Goal: Task Accomplishment & Management: Use online tool/utility

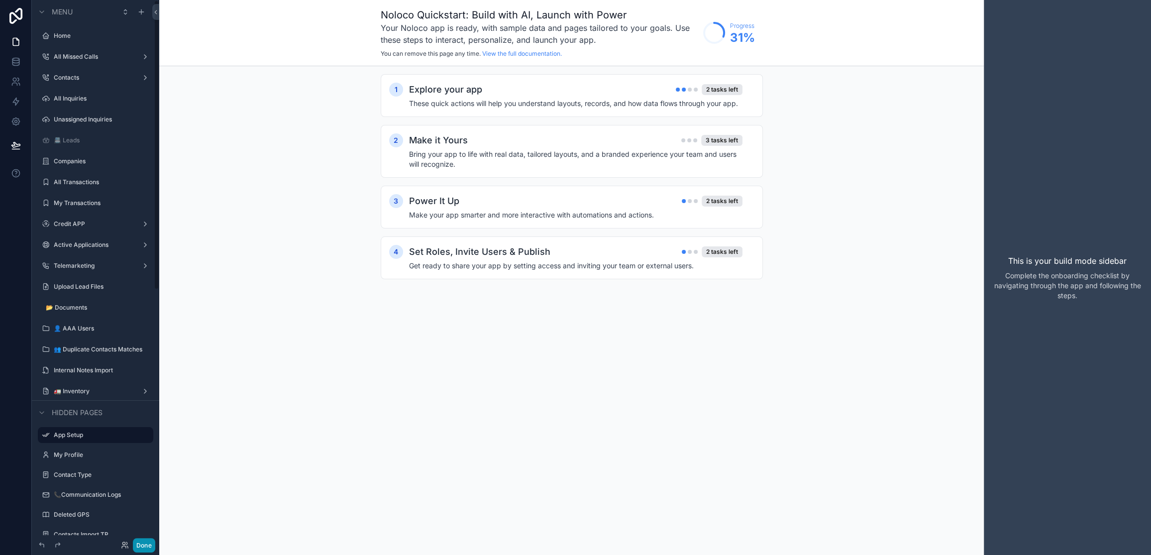
click at [143, 543] on button "Done" at bounding box center [144, 545] width 22 height 14
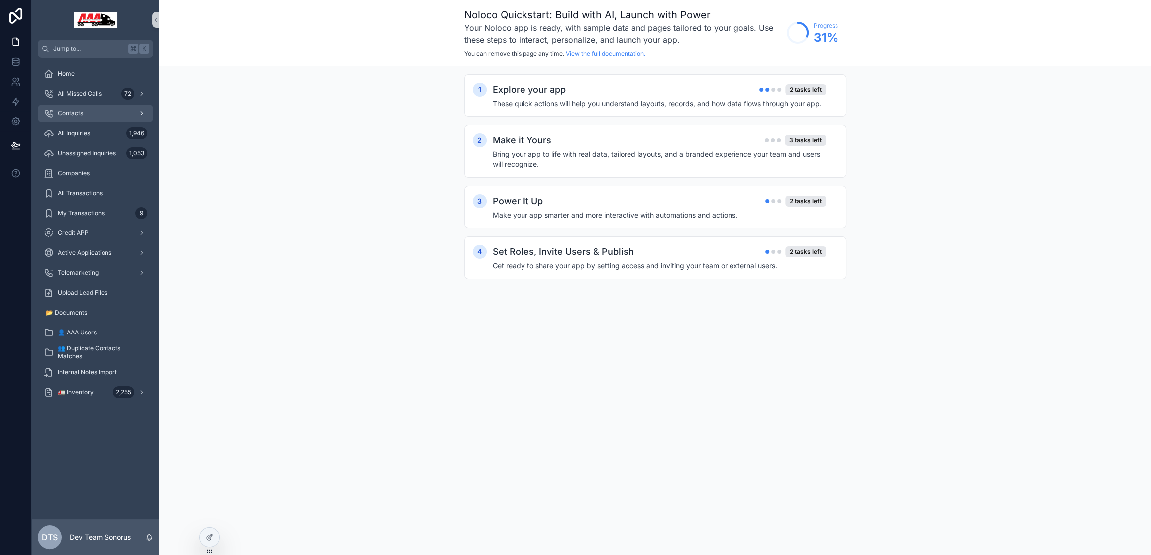
click at [84, 110] on div "Contacts" at bounding box center [96, 114] width 104 height 16
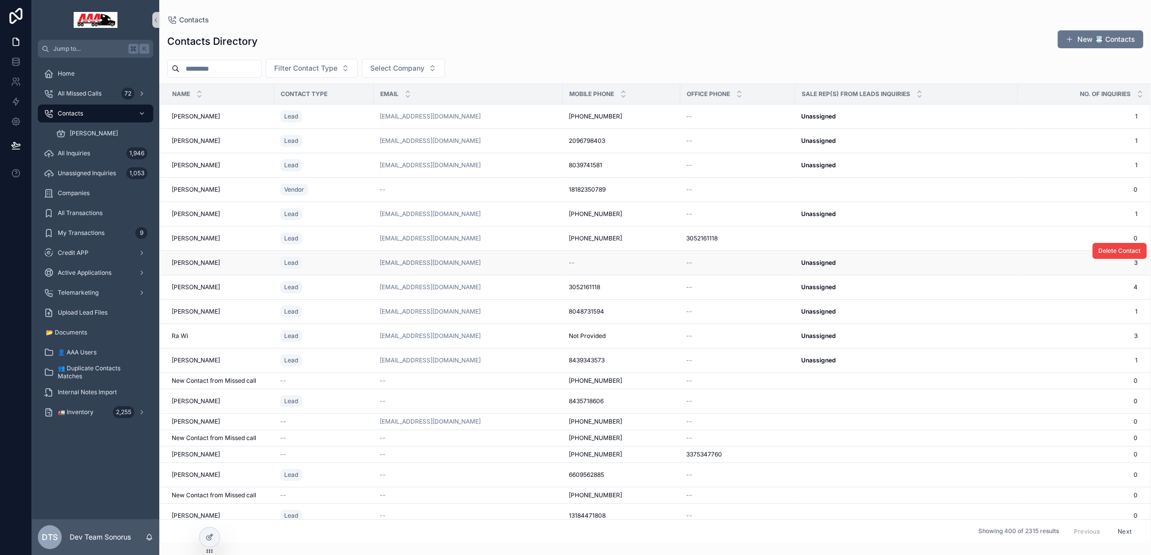
click at [324, 258] on div "Lead" at bounding box center [324, 263] width 88 height 16
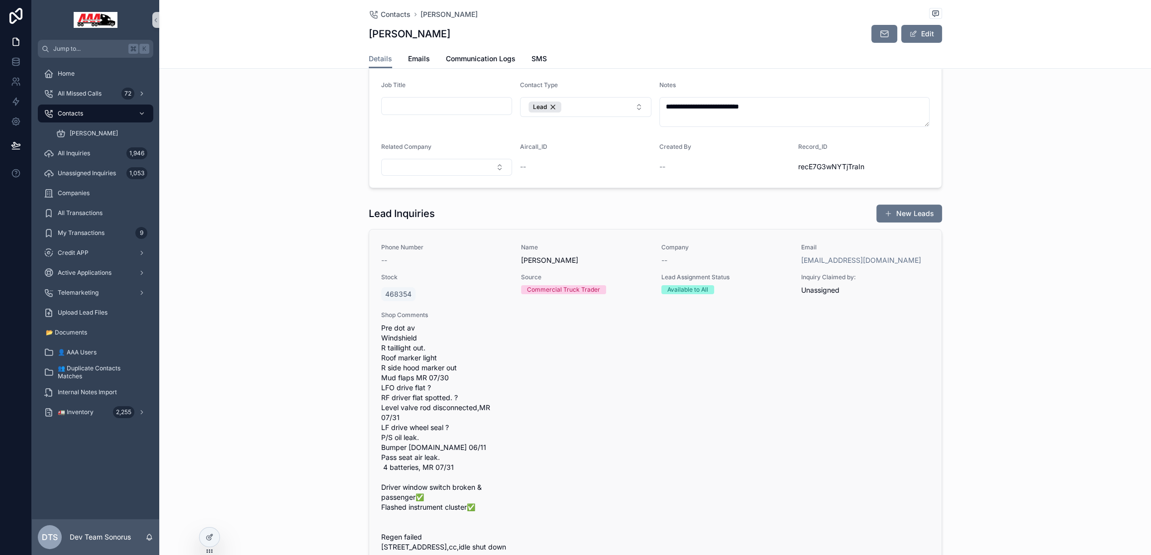
scroll to position [93, 0]
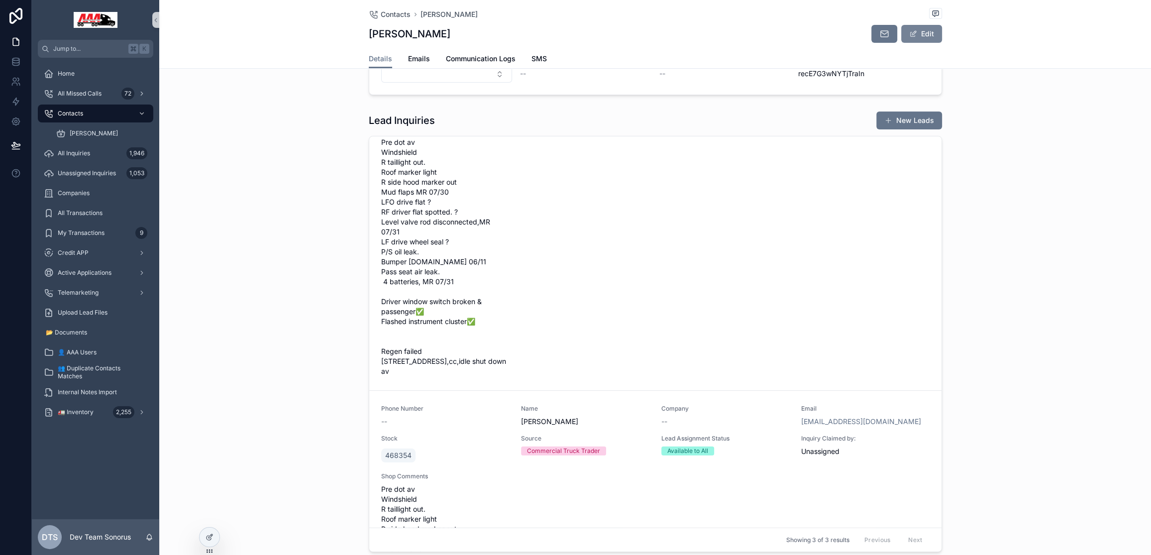
click at [925, 35] on button "Edit" at bounding box center [921, 34] width 41 height 18
drag, startPoint x: 915, startPoint y: 37, endPoint x: 892, endPoint y: 101, distance: 67.7
click at [915, 37] on button "Done" at bounding box center [919, 34] width 46 height 18
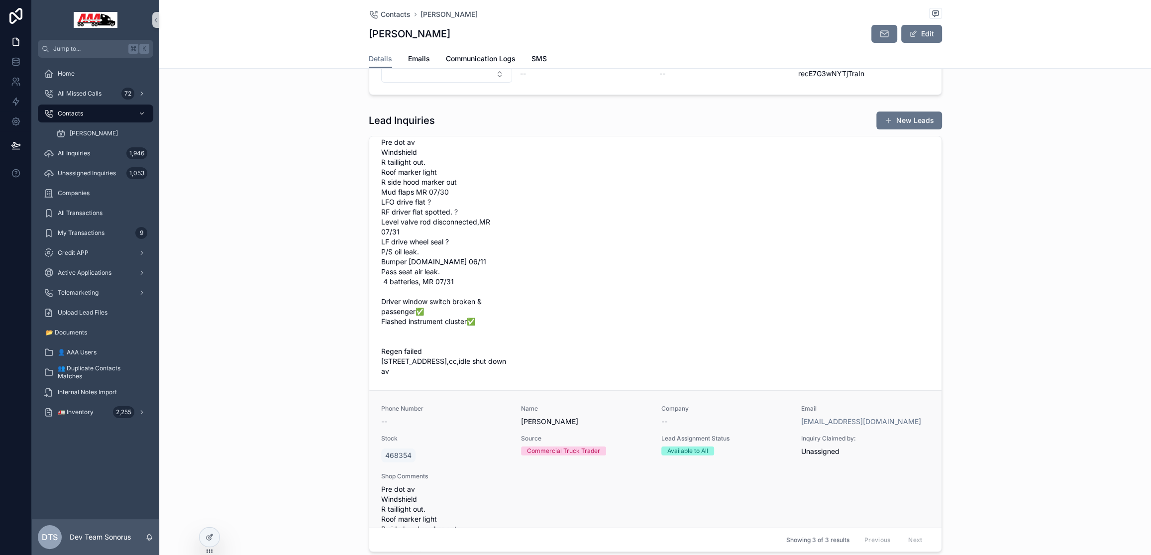
click at [763, 446] on div "Available to All" at bounding box center [725, 450] width 128 height 9
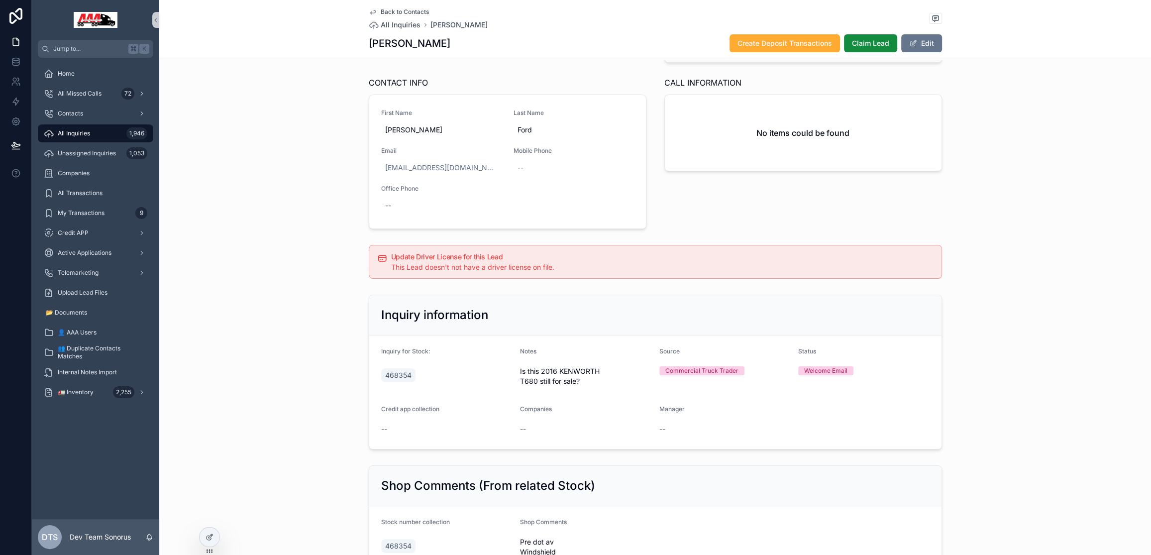
scroll to position [64, 0]
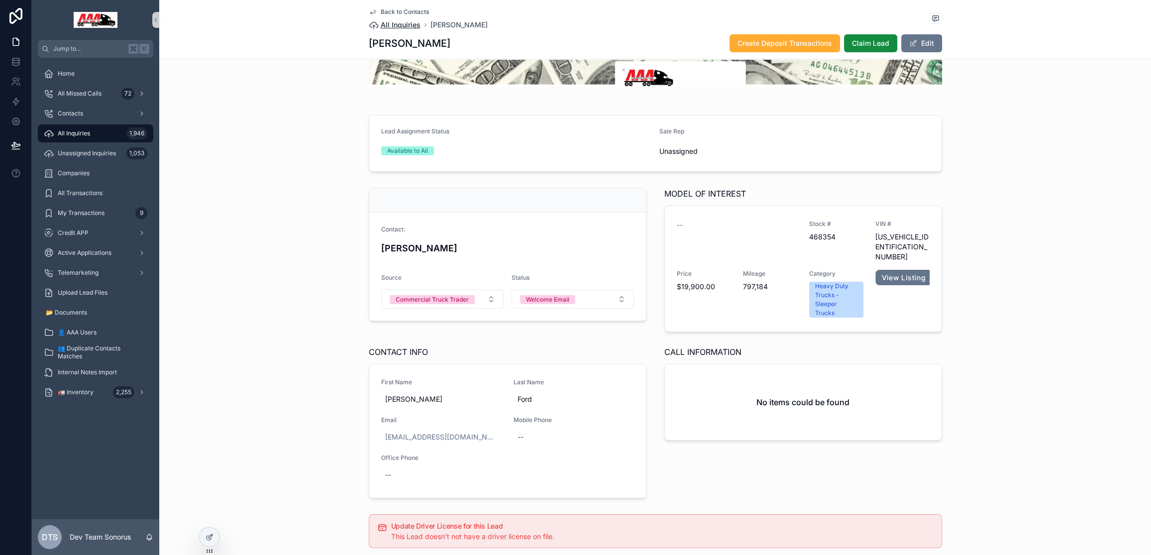
click at [399, 26] on span "All Inquiries" at bounding box center [401, 25] width 40 height 10
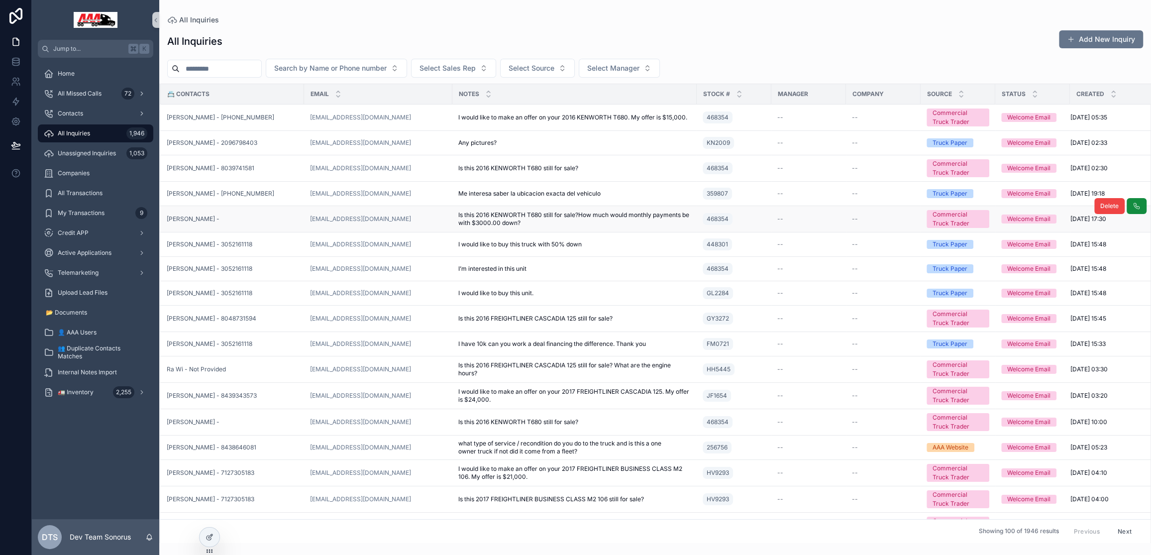
scroll to position [0, 85]
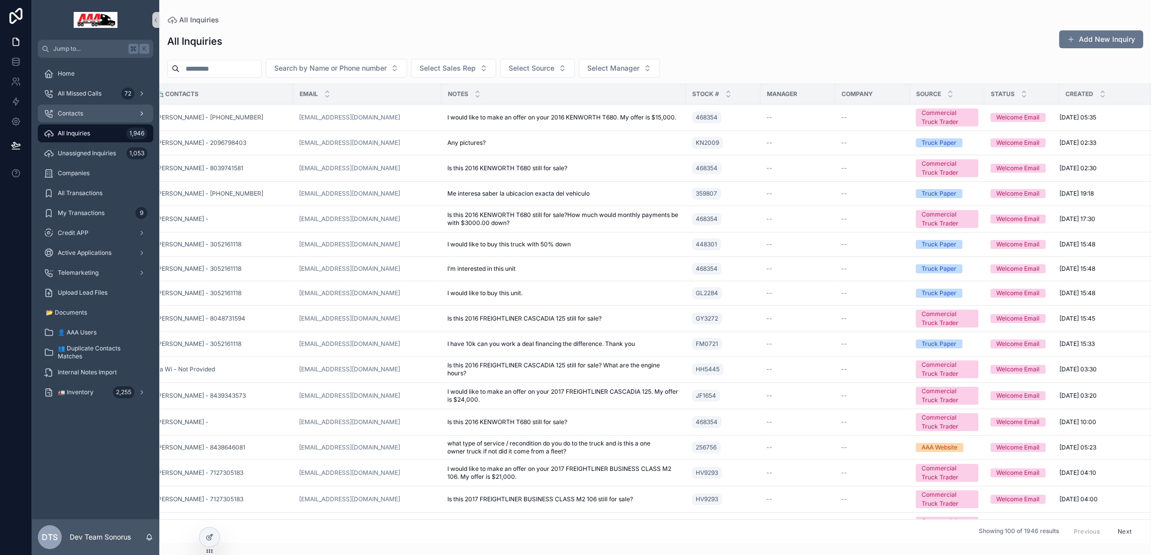
click at [83, 118] on div "Contacts" at bounding box center [96, 114] width 104 height 16
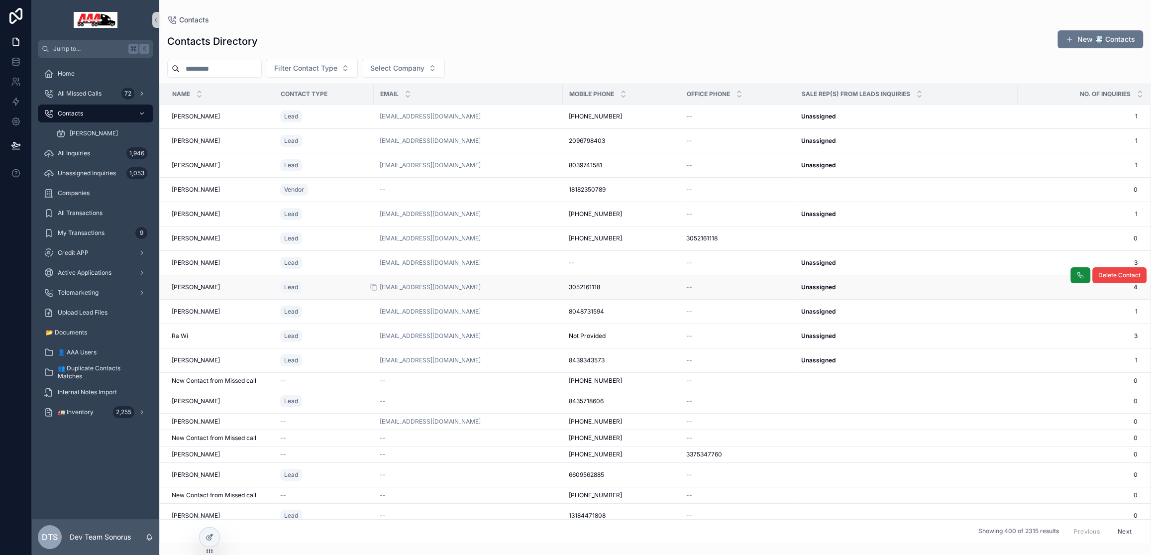
click at [478, 288] on div "[EMAIL_ADDRESS][DOMAIN_NAME]" at bounding box center [468, 287] width 177 height 8
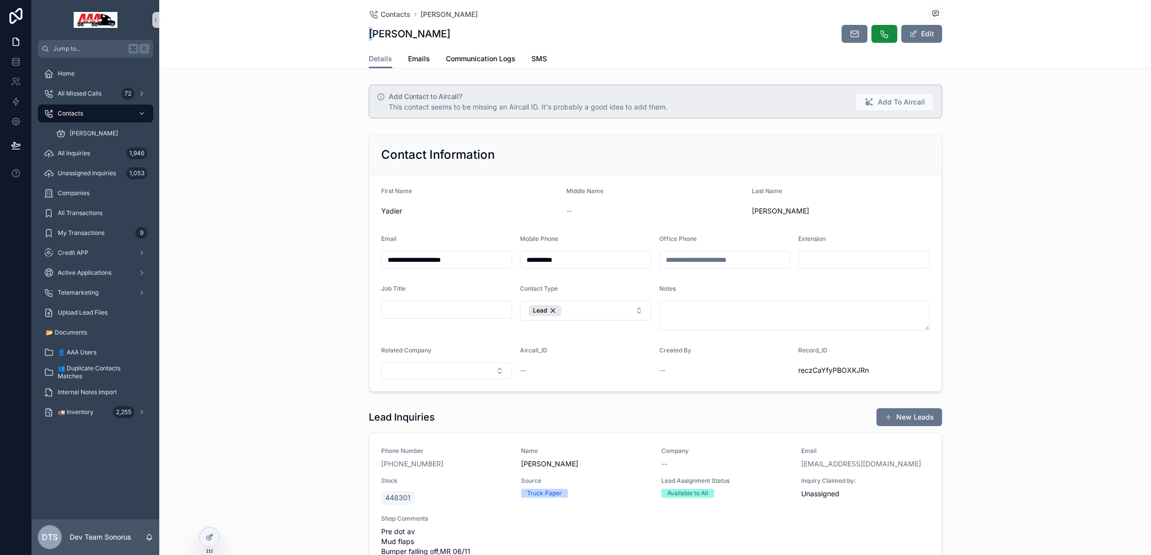
drag, startPoint x: 377, startPoint y: 31, endPoint x: 465, endPoint y: 24, distance: 88.9
click at [454, 24] on div "Yadier Valverde Edit" at bounding box center [655, 33] width 573 height 19
click at [668, 353] on span "Created By" at bounding box center [675, 349] width 32 height 7
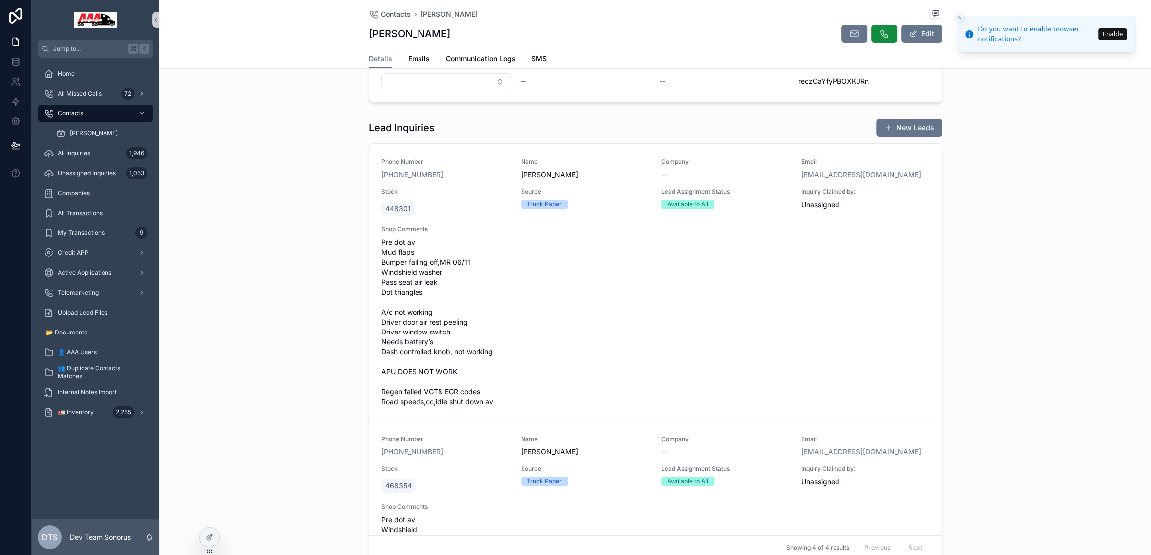
scroll to position [196, 0]
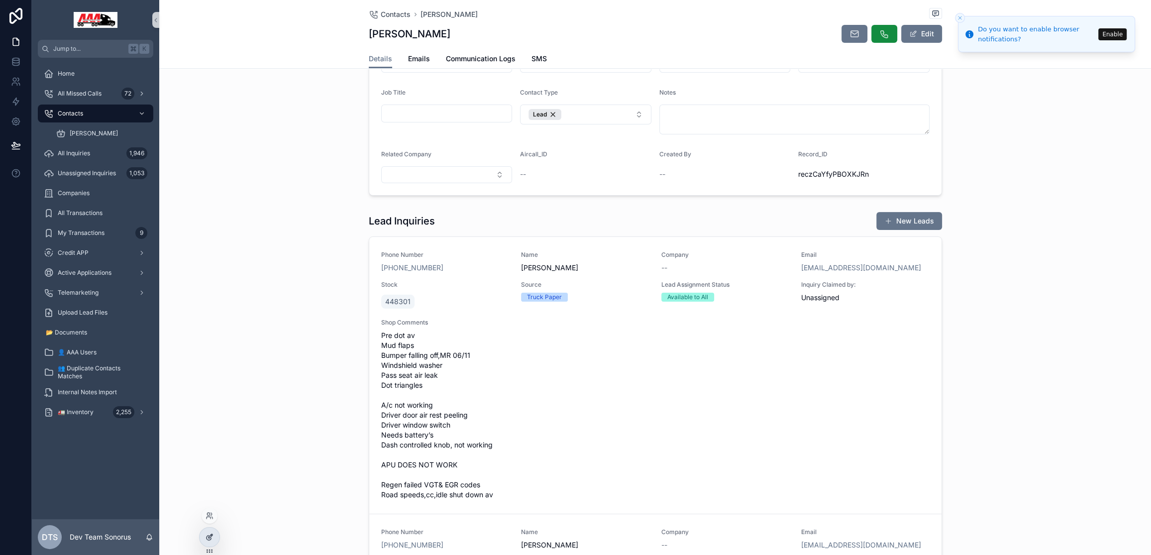
click at [212, 536] on icon at bounding box center [210, 537] width 8 height 8
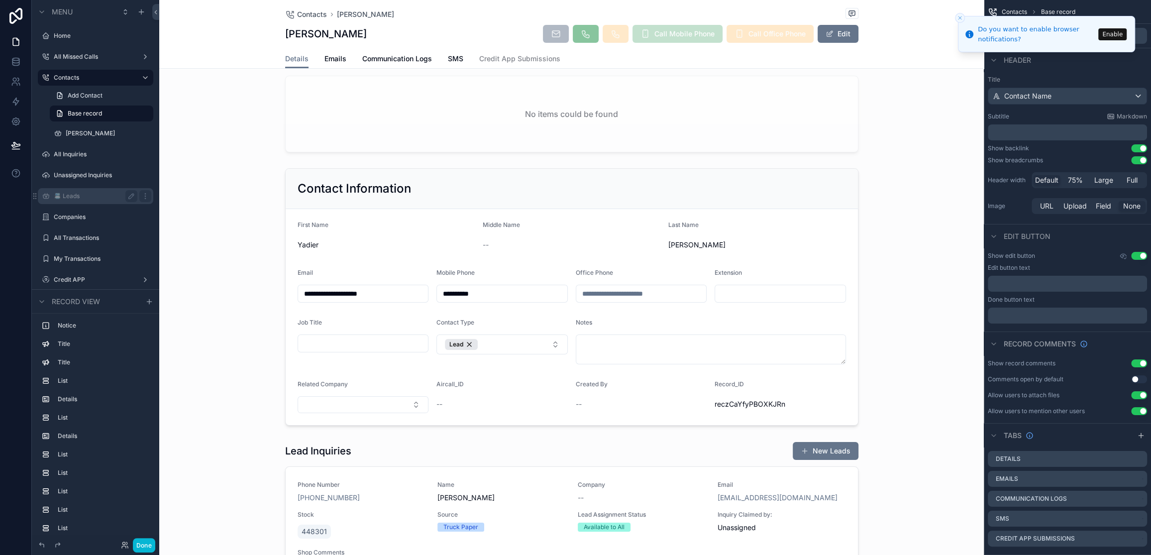
click at [77, 201] on div "📇 Leads" at bounding box center [96, 196] width 84 height 12
click at [81, 195] on label "📇 Leads" at bounding box center [94, 196] width 80 height 8
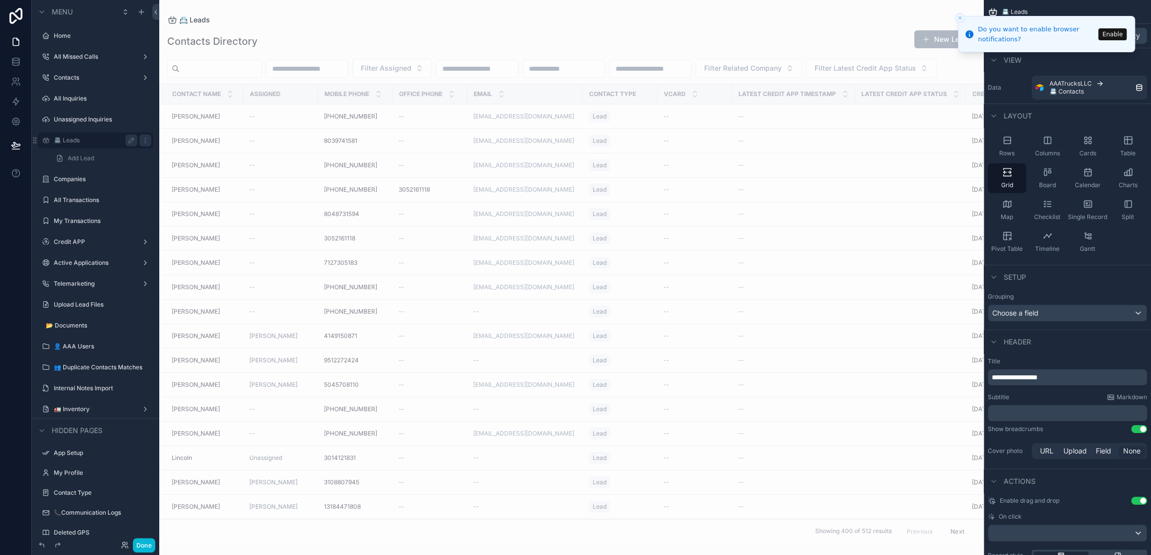
click at [289, 137] on div "scrollable content" at bounding box center [571, 277] width 825 height 555
click at [296, 120] on div "--" at bounding box center [280, 116] width 63 height 8
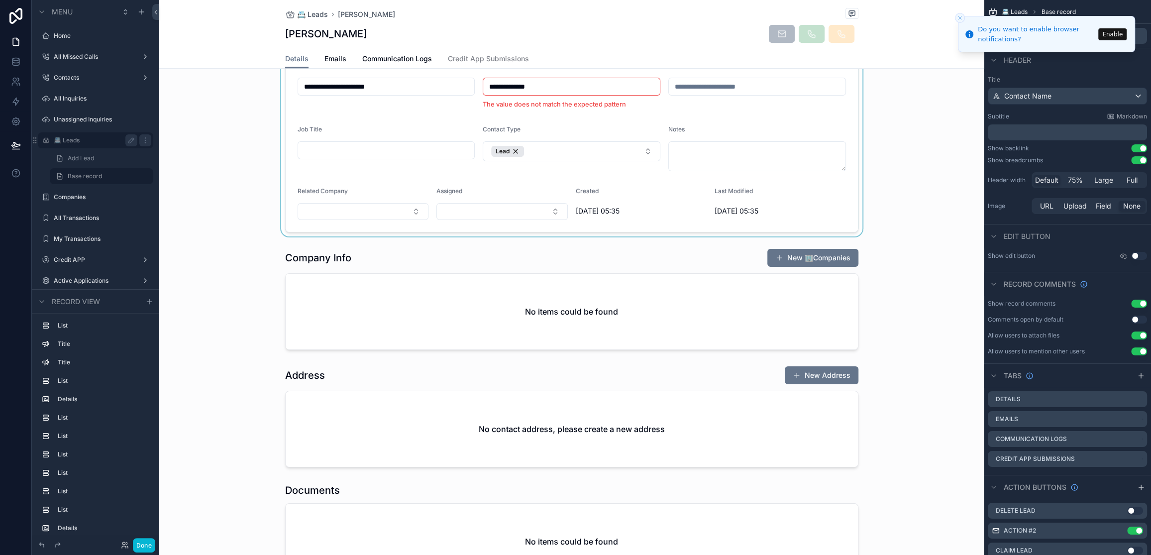
scroll to position [507, 0]
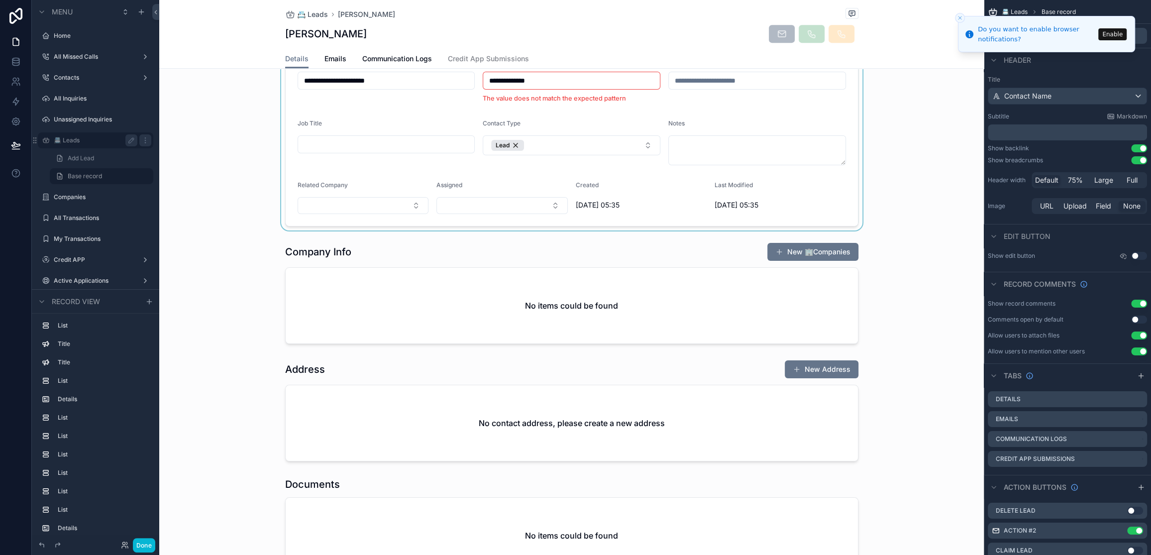
type input "**********"
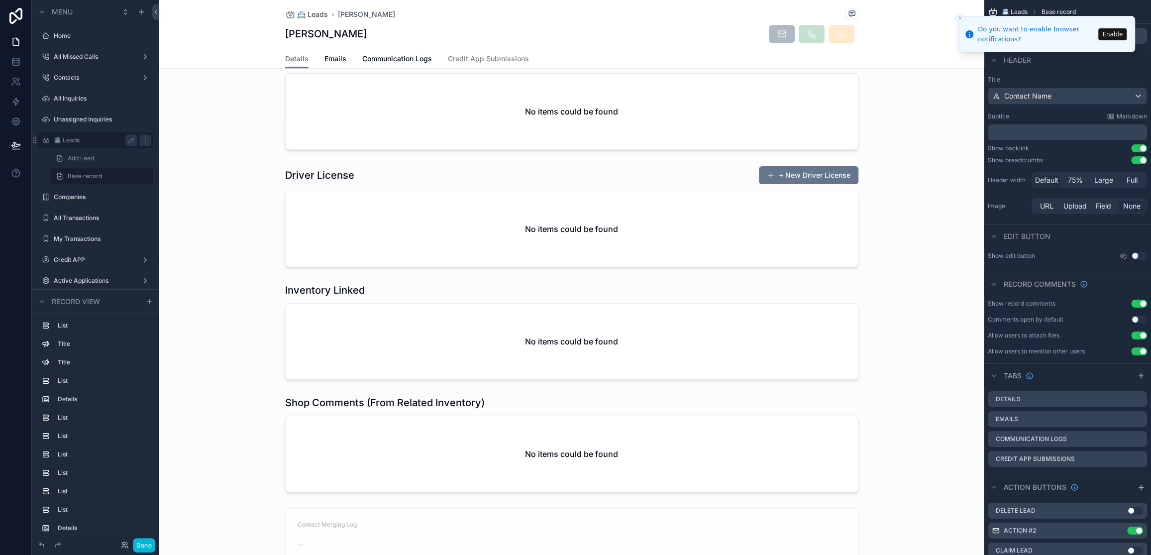
scroll to position [0, 0]
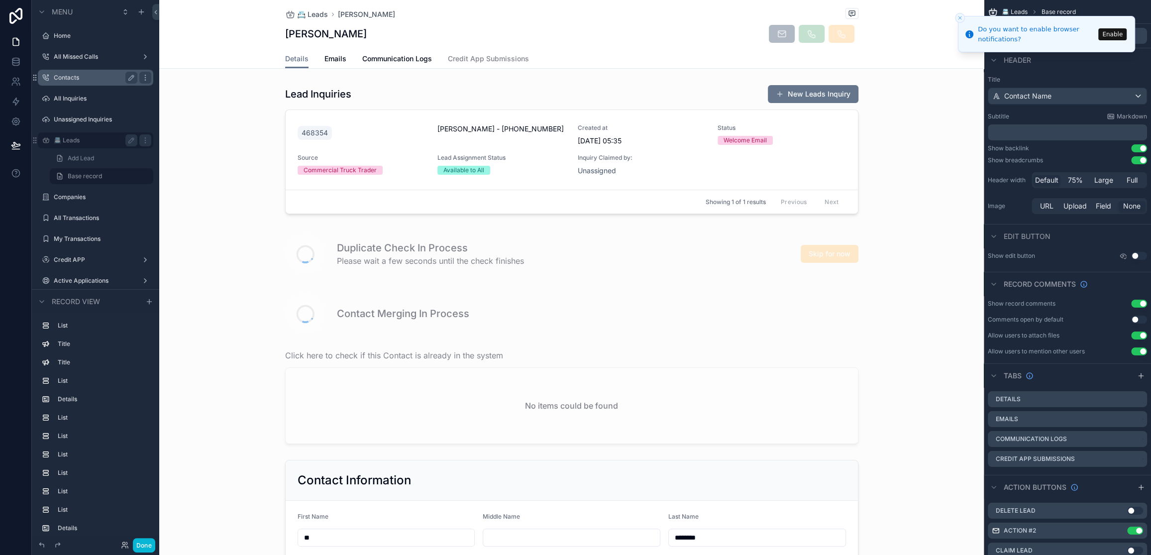
click at [97, 78] on label "Contacts" at bounding box center [94, 78] width 80 height 8
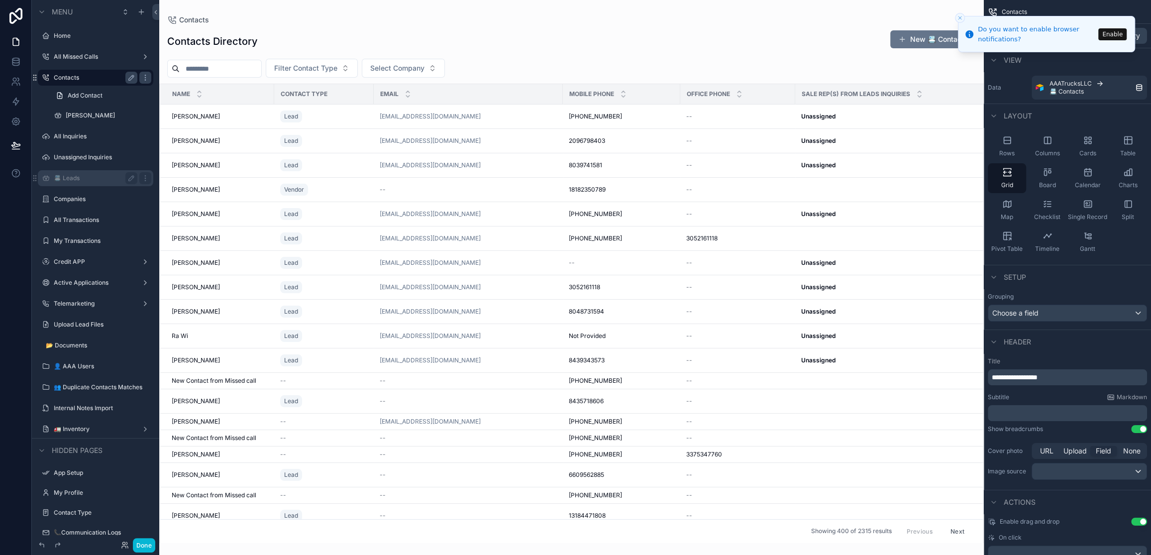
click at [346, 113] on div "scrollable content" at bounding box center [571, 277] width 825 height 555
click at [340, 119] on div "Lead" at bounding box center [324, 116] width 88 height 16
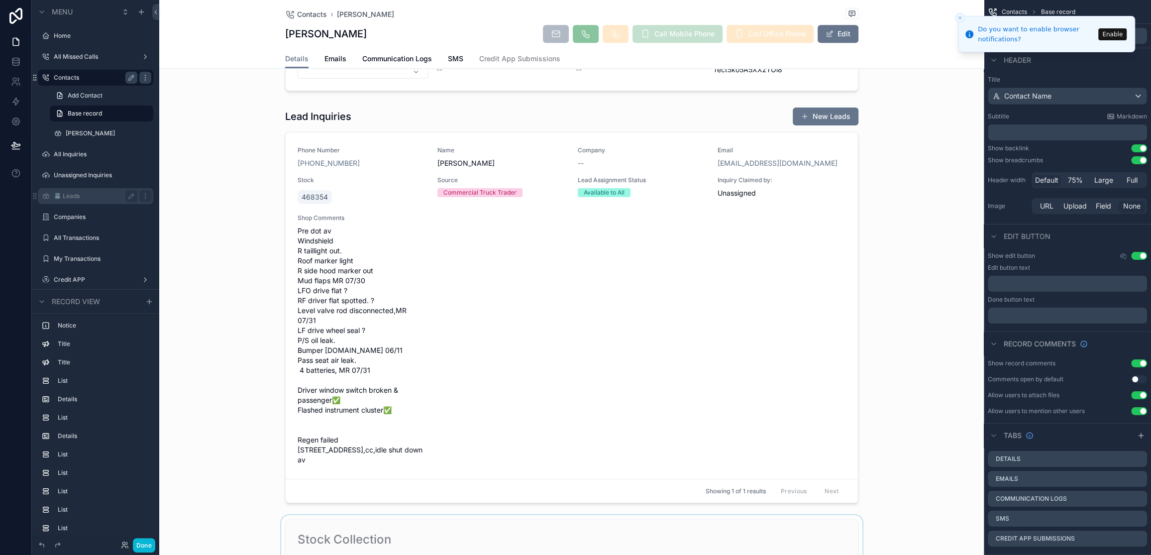
scroll to position [484, 0]
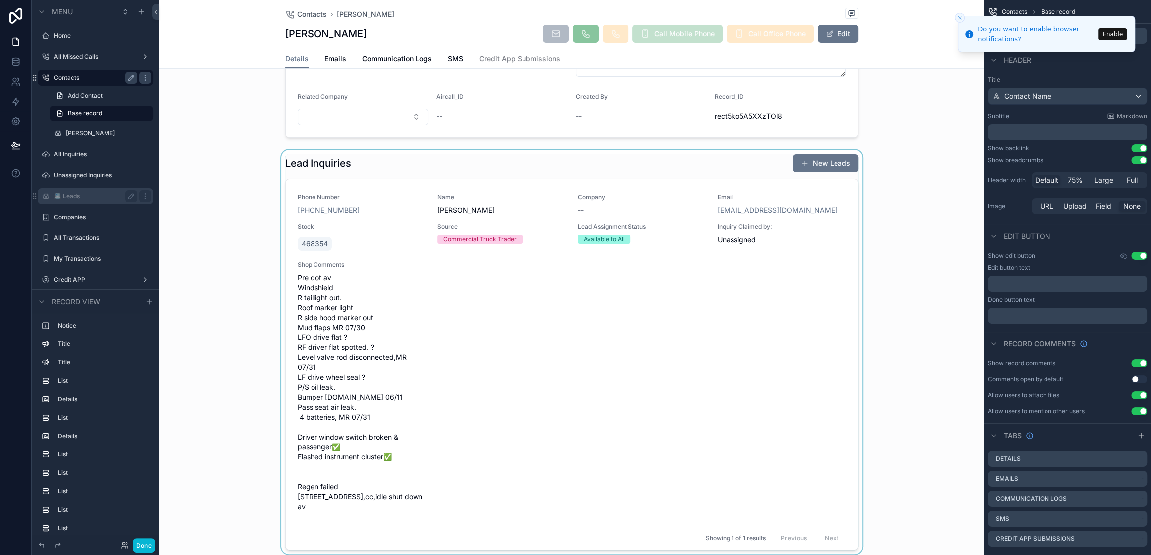
click at [817, 165] on div "scrollable content" at bounding box center [571, 352] width 825 height 404
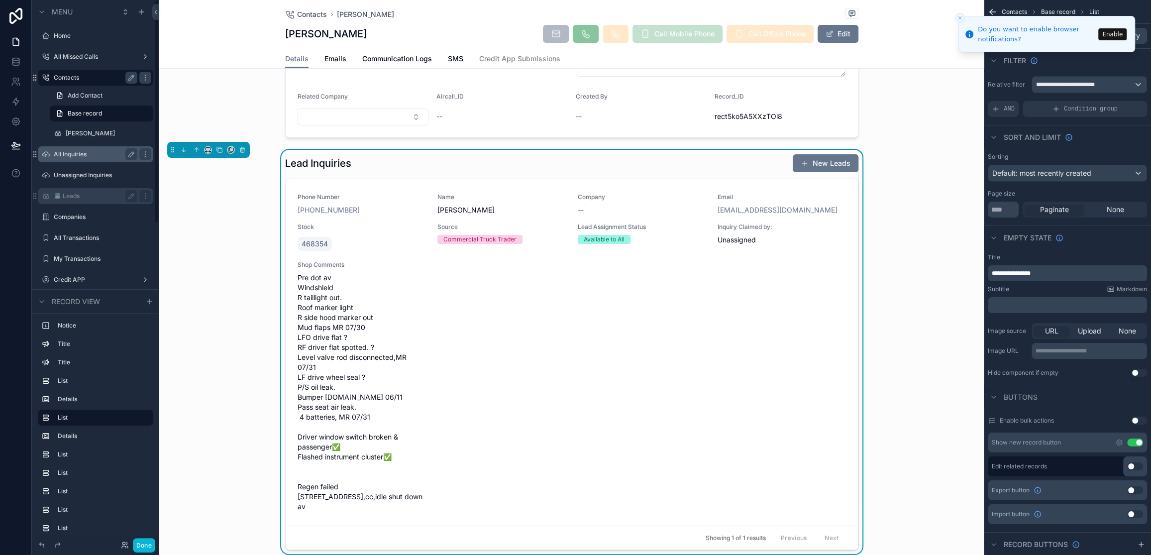
click at [90, 159] on div "All Inquiries" at bounding box center [96, 154] width 84 height 12
type input "**********"
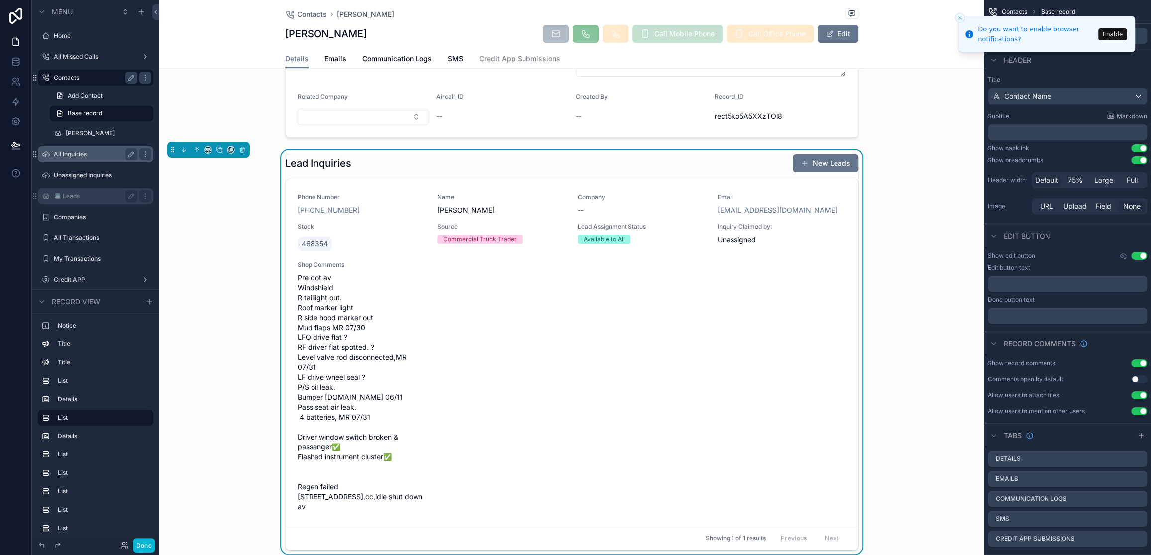
type input "**********"
click at [72, 154] on label "All Inquiries" at bounding box center [94, 154] width 80 height 8
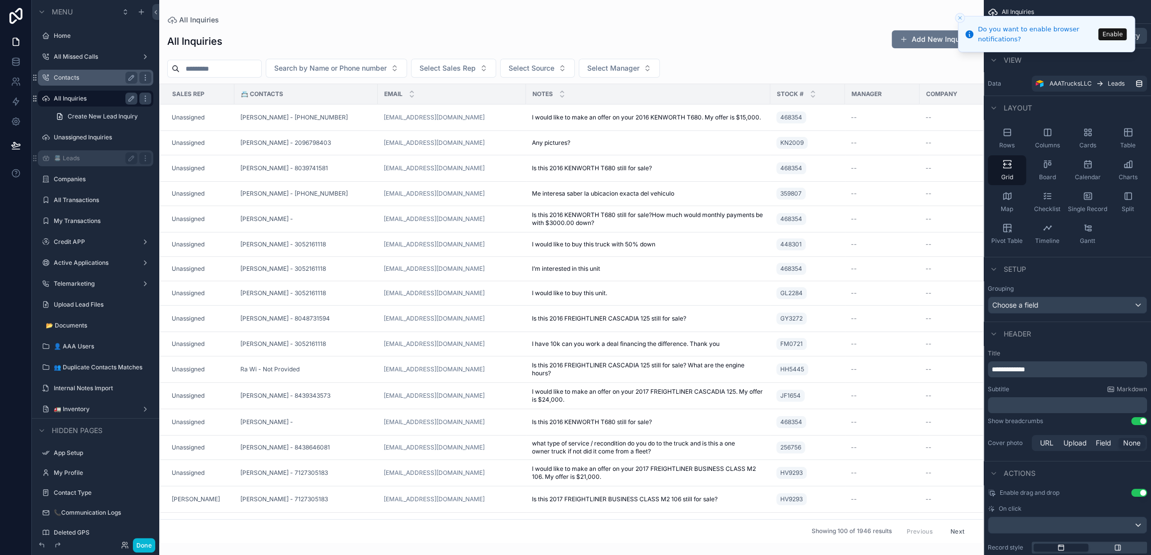
click at [787, 479] on div "scrollable content" at bounding box center [571, 277] width 825 height 555
click at [910, 36] on button "Add New Inquiry" at bounding box center [934, 39] width 84 height 18
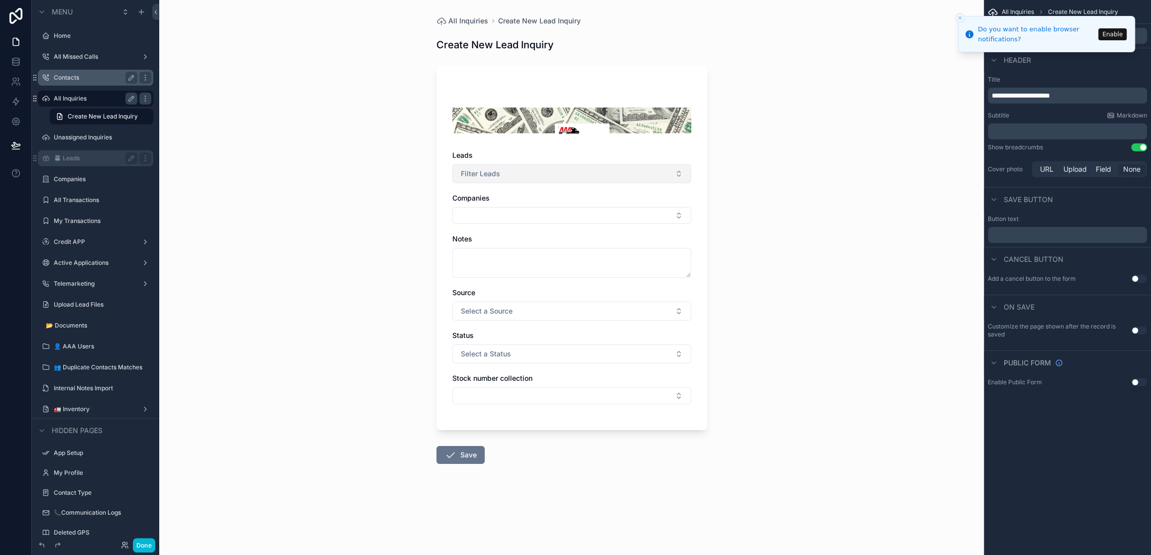
click at [517, 168] on button "Filter Leads" at bounding box center [571, 173] width 239 height 19
click at [387, 170] on div "All Inquiries Create New Lead Inquiry Create New Lead Inquiry Leads Filter Lead…" at bounding box center [571, 277] width 825 height 555
click at [507, 174] on button "Filter Leads" at bounding box center [571, 173] width 239 height 19
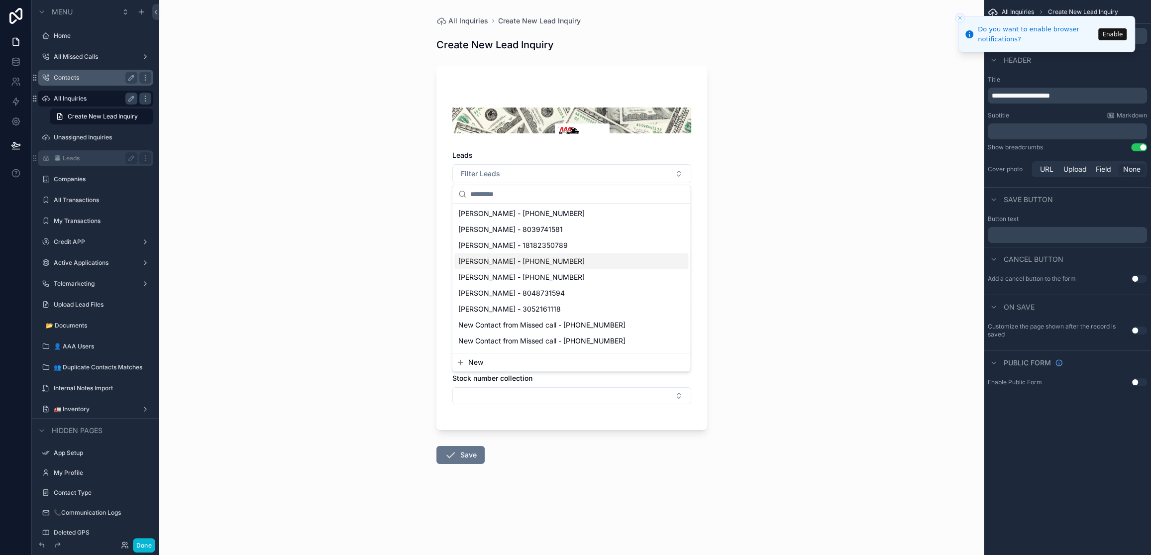
click at [398, 244] on div "All Inquiries Create New Lead Inquiry Create New Lead Inquiry Leads Filter Lead…" at bounding box center [571, 277] width 825 height 555
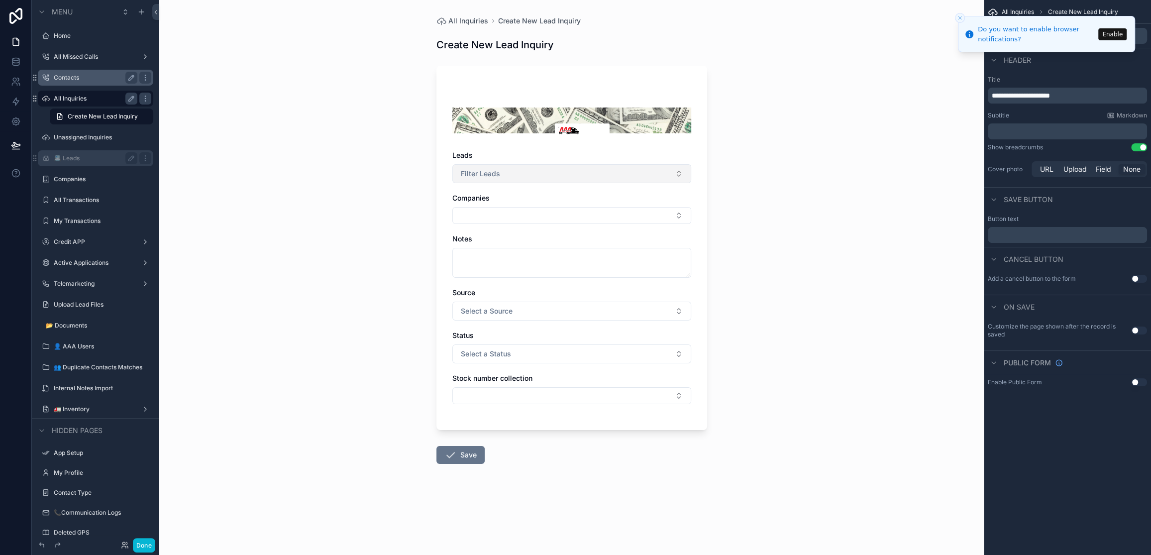
click at [551, 176] on button "Filter Leads" at bounding box center [571, 173] width 239 height 19
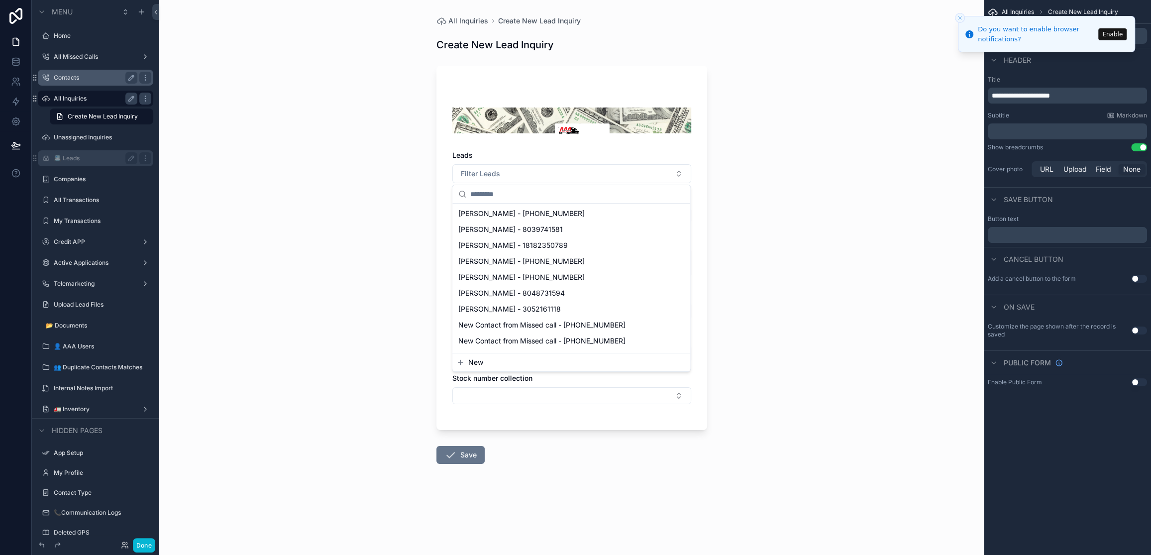
click at [362, 262] on div "All Inquiries Create New Lead Inquiry Create New Lead Inquiry Leads Filter Lead…" at bounding box center [571, 277] width 825 height 555
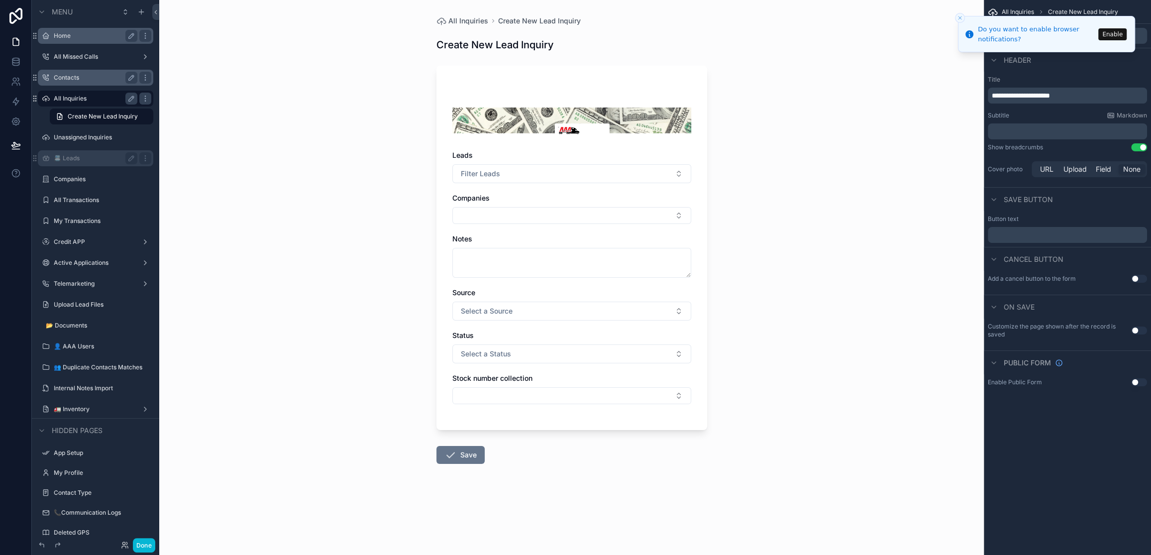
click at [105, 33] on label "Home" at bounding box center [94, 36] width 80 height 8
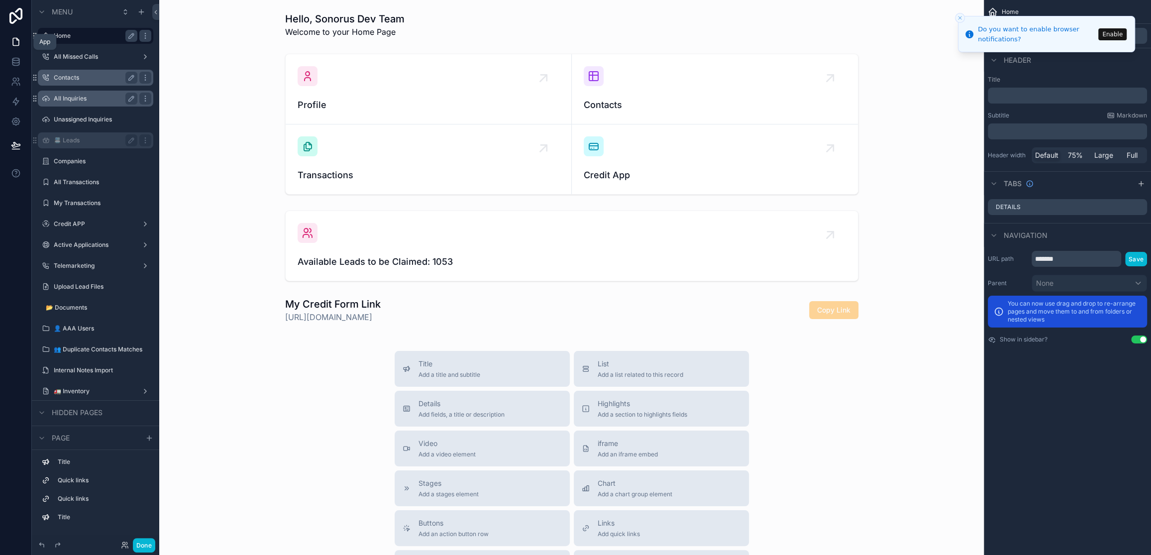
click at [18, 45] on icon at bounding box center [16, 41] width 6 height 7
click at [138, 541] on button "Done" at bounding box center [144, 545] width 22 height 14
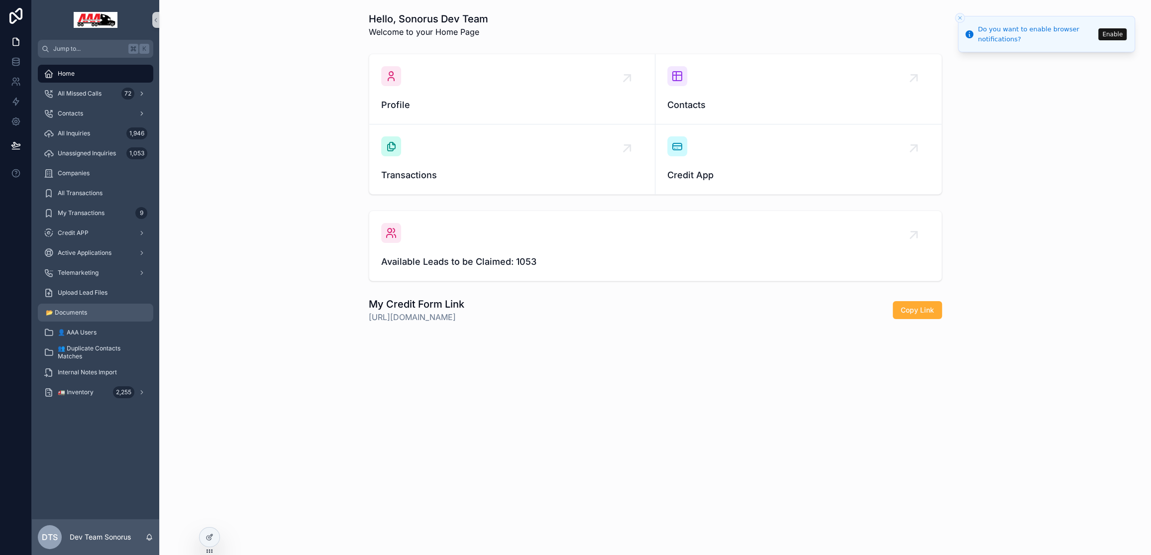
click at [73, 317] on div "📂 Documents" at bounding box center [96, 313] width 104 height 16
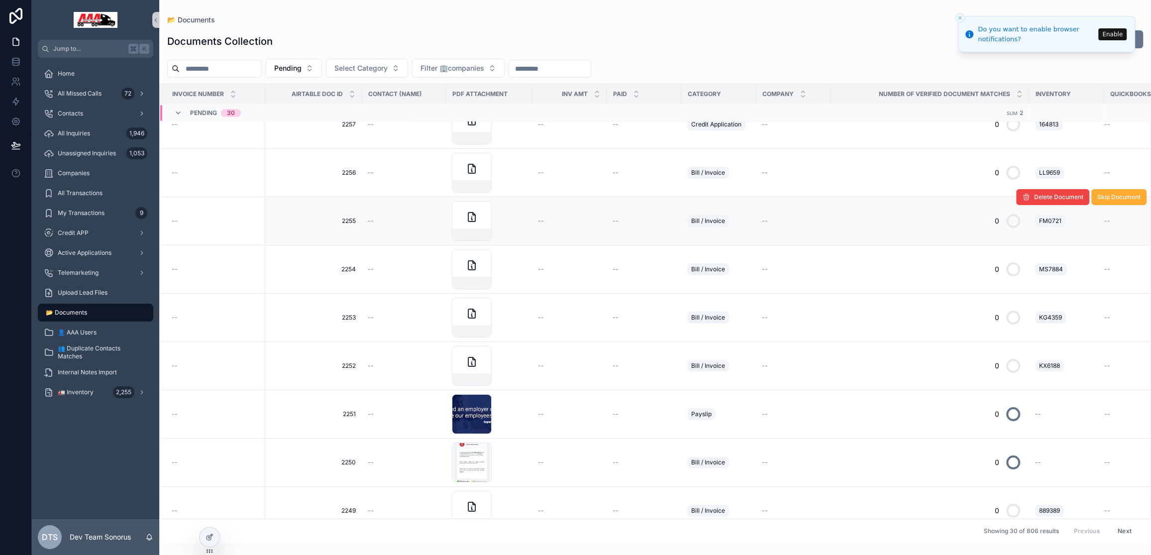
scroll to position [58, 0]
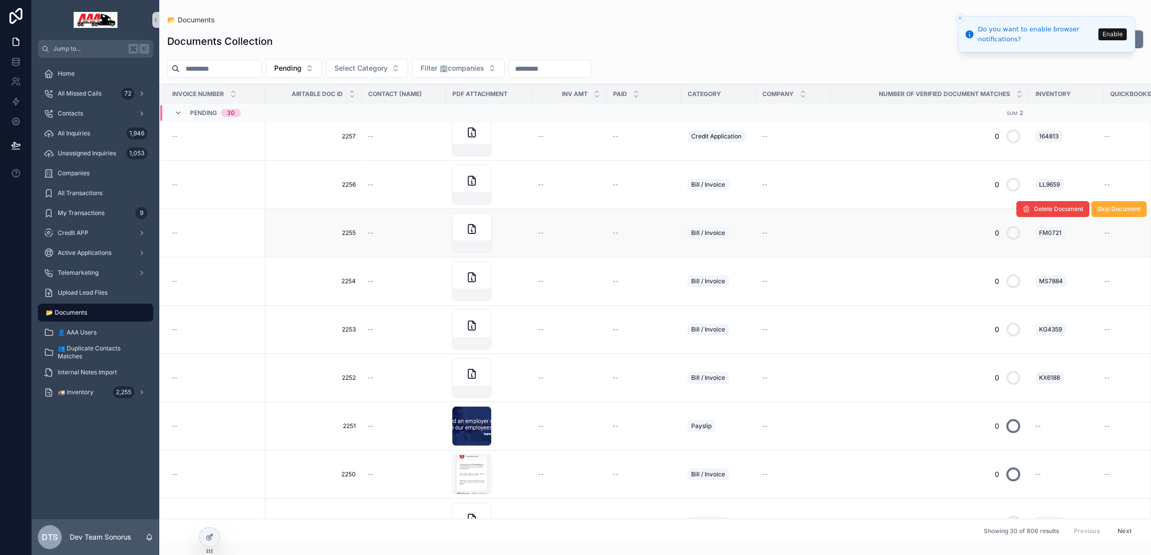
click at [654, 233] on div "--" at bounding box center [644, 233] width 63 height 8
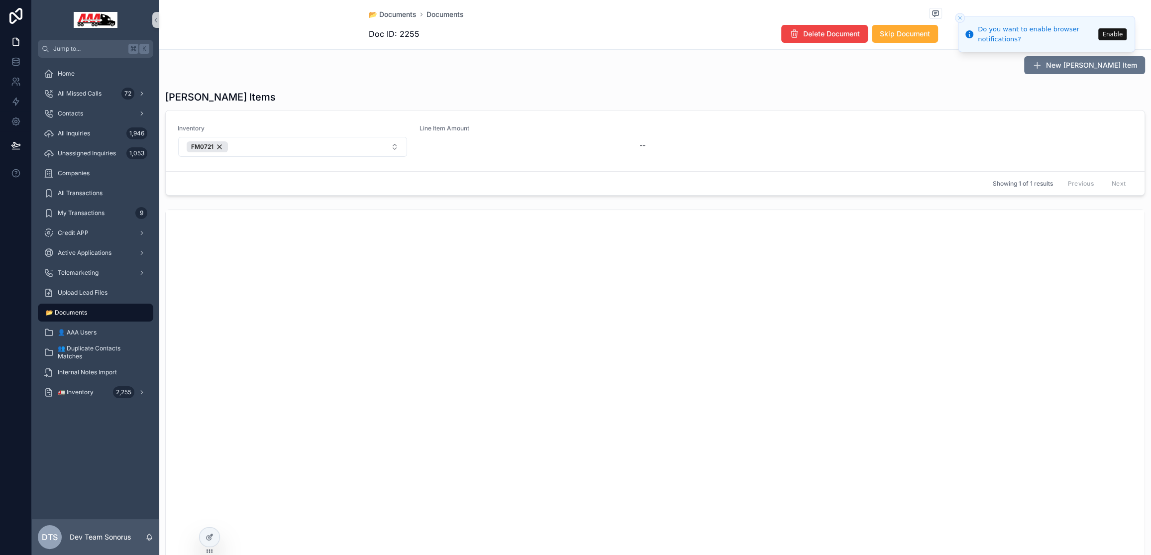
scroll to position [342, 0]
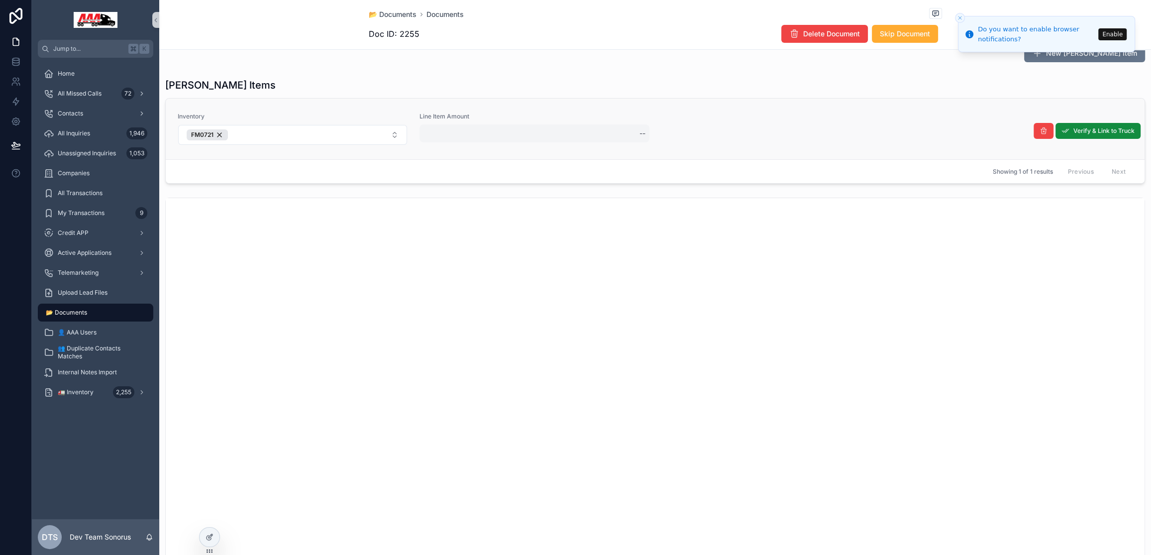
click at [509, 137] on div "--" at bounding box center [535, 133] width 230 height 18
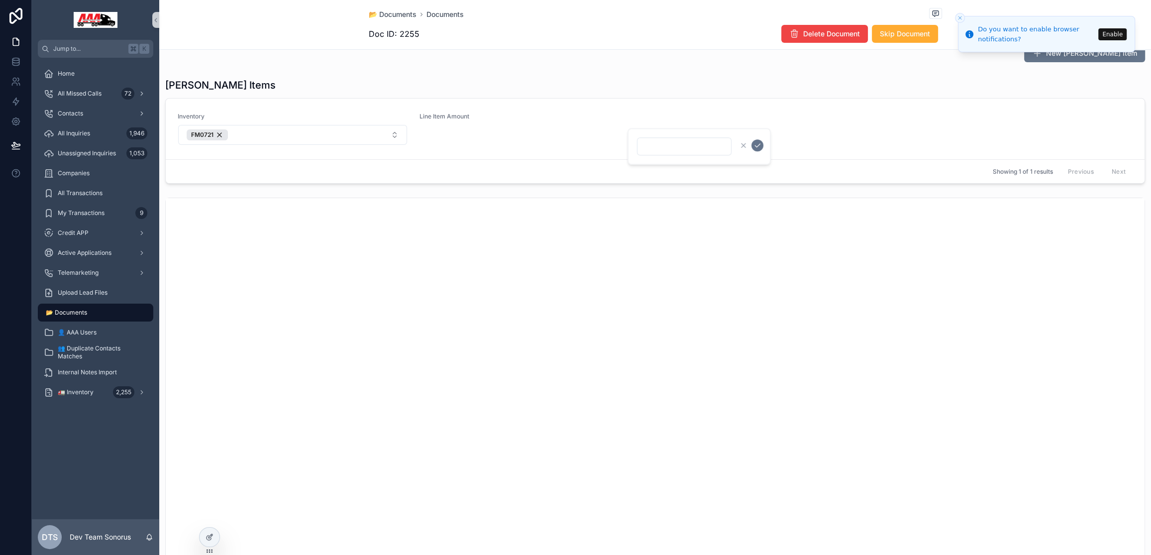
click at [539, 74] on div "Bill Line Items Inventory FM0721 Line Item Amount -- Verify & Link to Truck Sho…" at bounding box center [655, 130] width 992 height 113
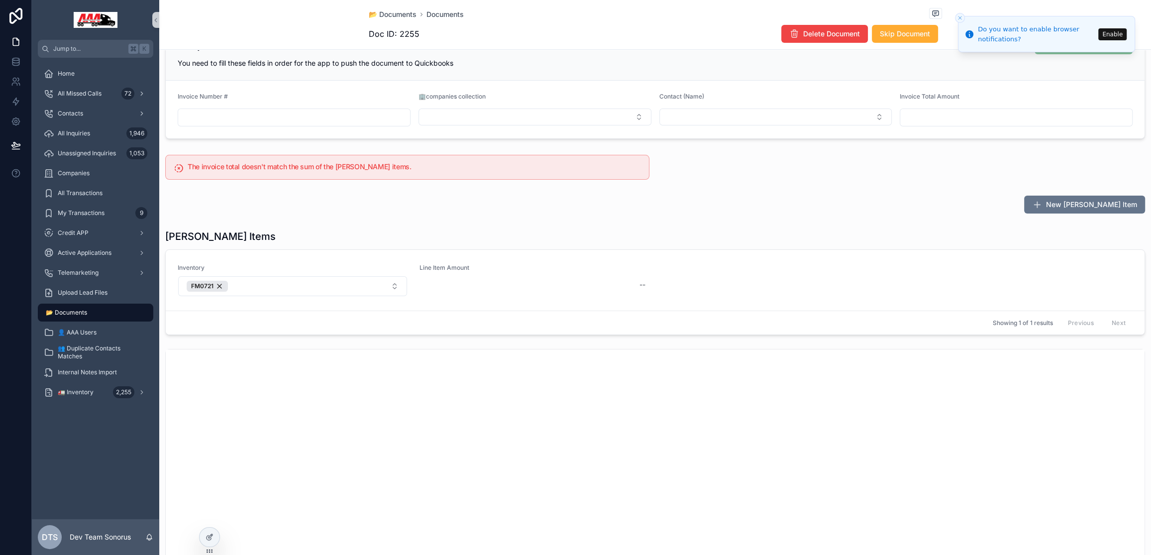
scroll to position [51, 0]
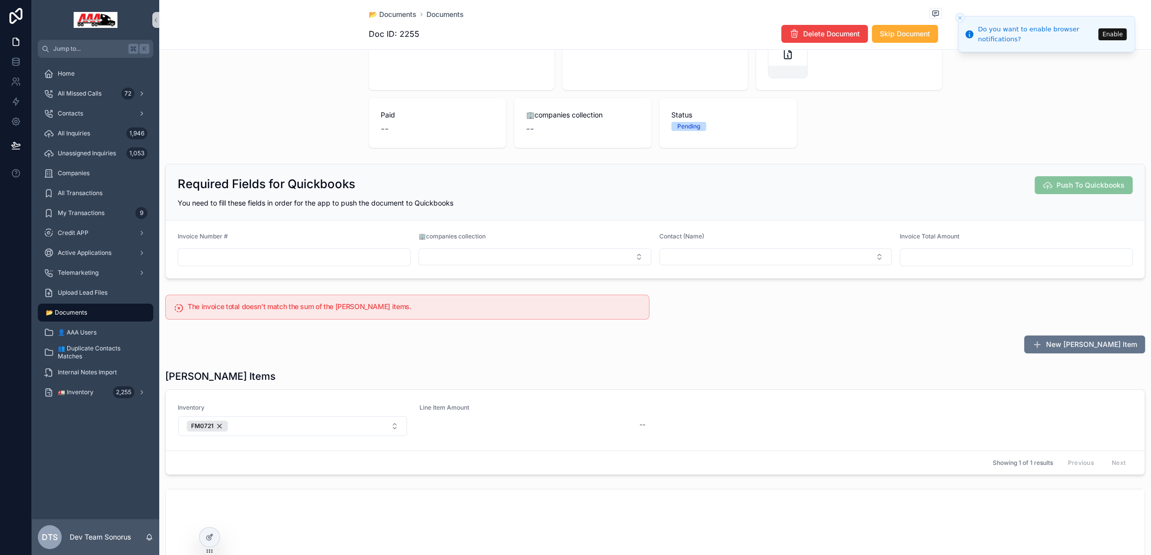
click at [963, 251] on input "scrollable content" at bounding box center [1016, 257] width 232 height 14
click at [289, 260] on input "scrollable content" at bounding box center [294, 257] width 232 height 14
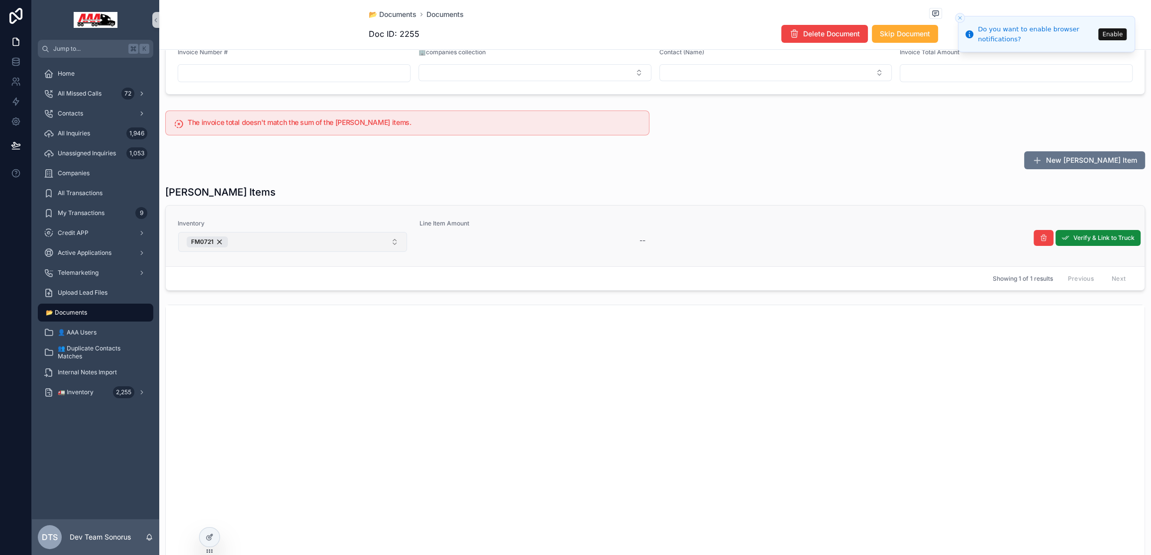
scroll to position [36, 0]
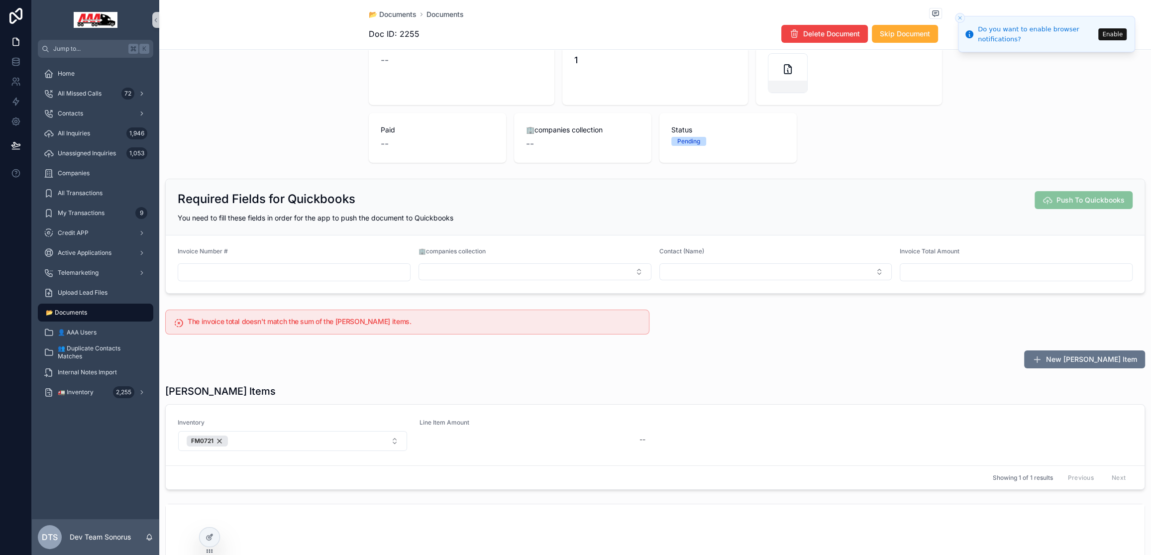
click at [87, 313] on div "📂 Documents" at bounding box center [96, 313] width 104 height 16
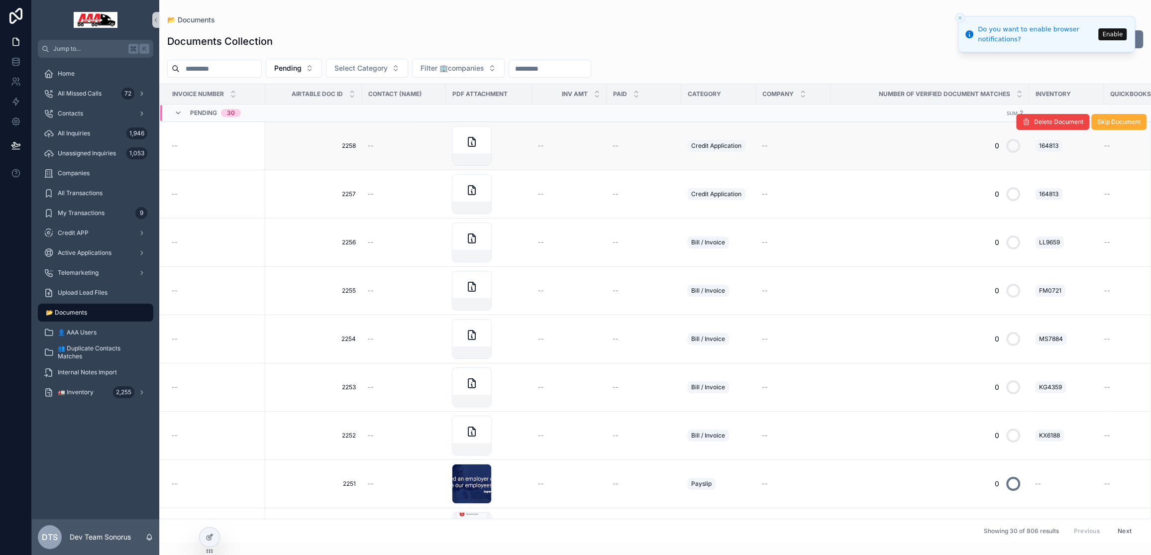
click at [601, 145] on td "--" at bounding box center [569, 146] width 75 height 48
click at [583, 144] on div "--" at bounding box center [569, 146] width 63 height 8
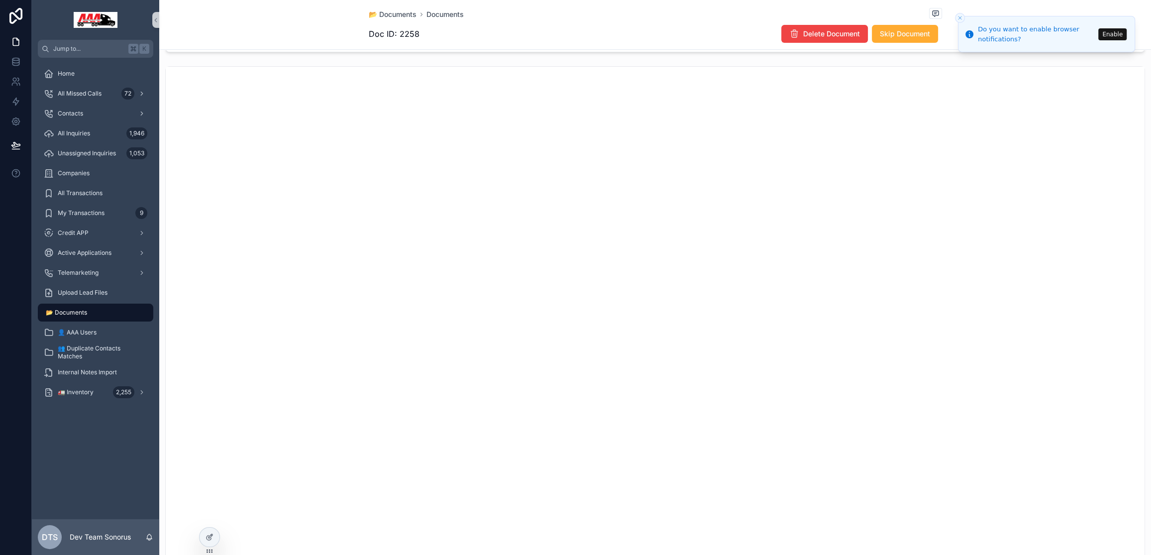
scroll to position [613, 0]
click at [88, 316] on div "📂 Documents" at bounding box center [96, 313] width 104 height 16
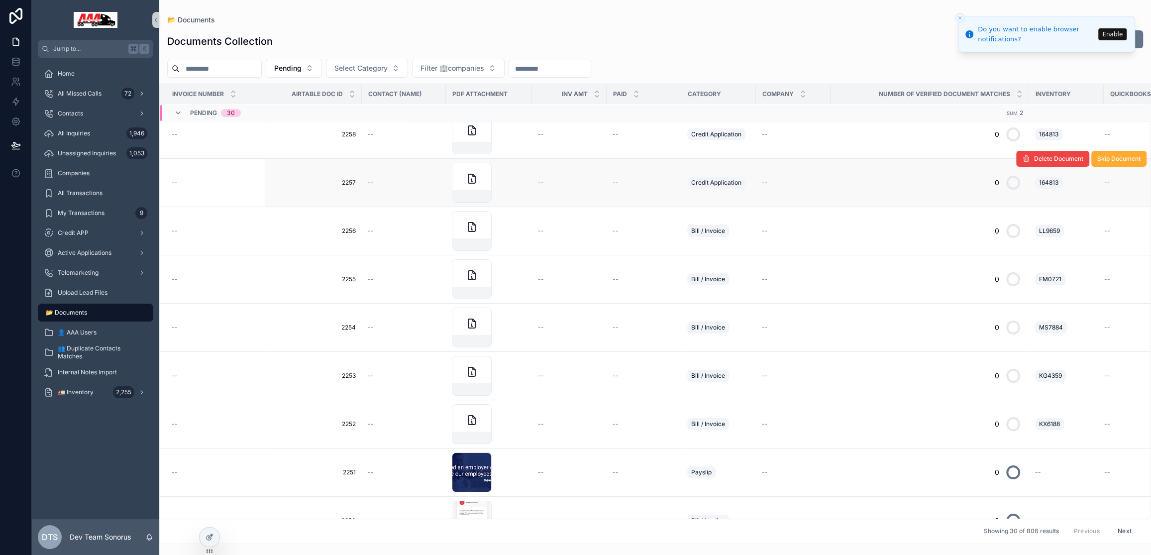
scroll to position [17, 0]
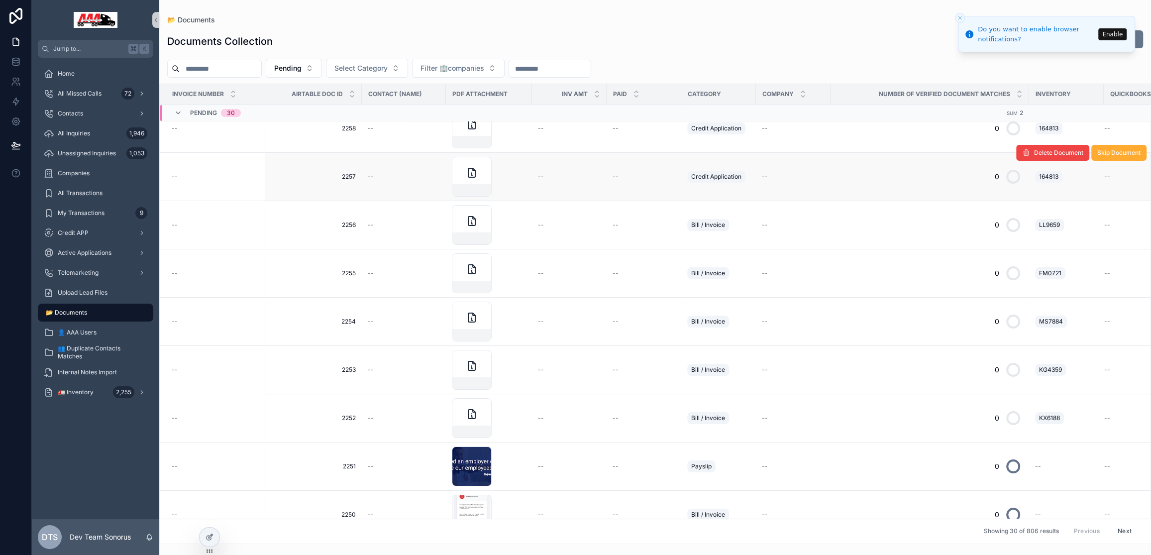
click at [564, 175] on div "--" at bounding box center [569, 177] width 63 height 8
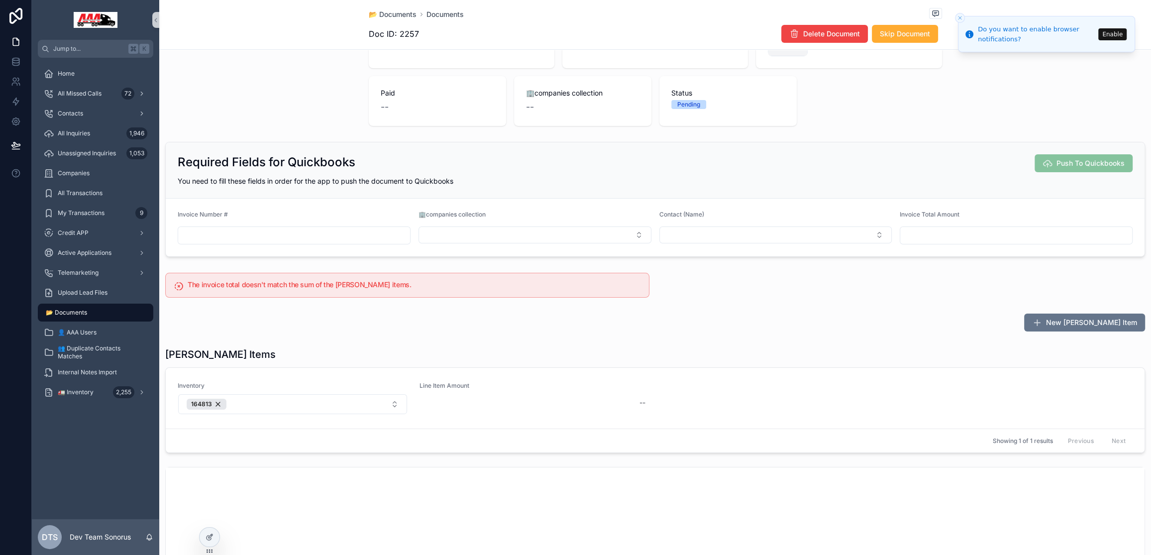
scroll to position [34, 0]
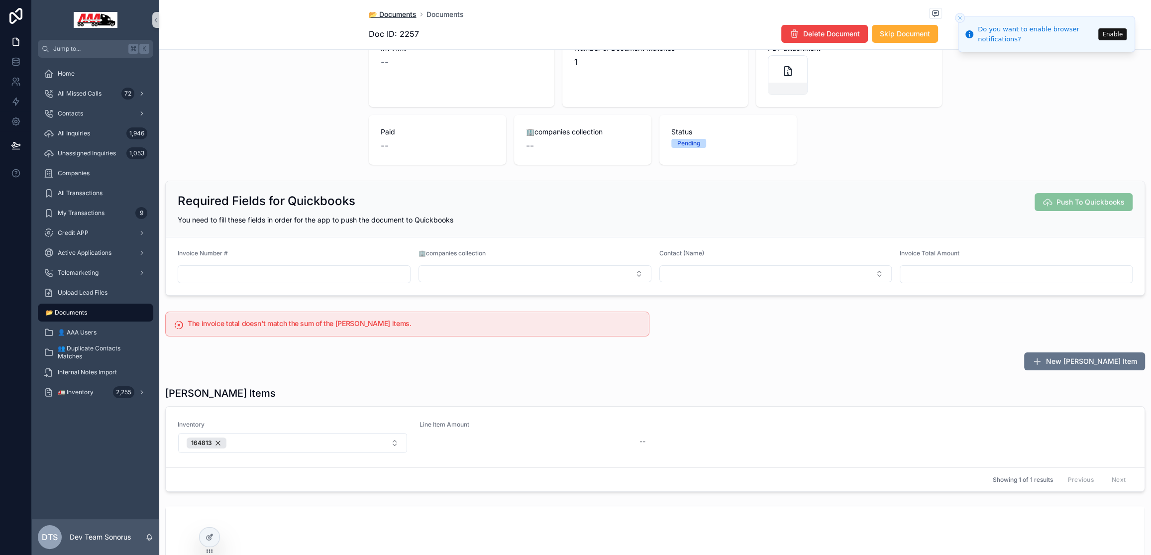
click at [393, 13] on span "📂 Documents" at bounding box center [393, 14] width 48 height 10
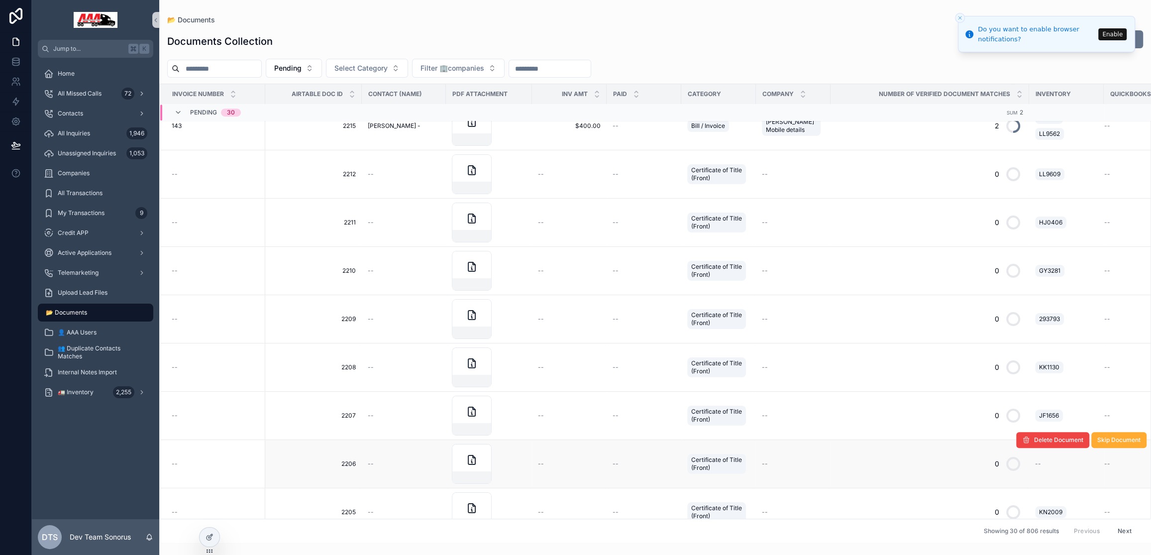
scroll to position [995, 0]
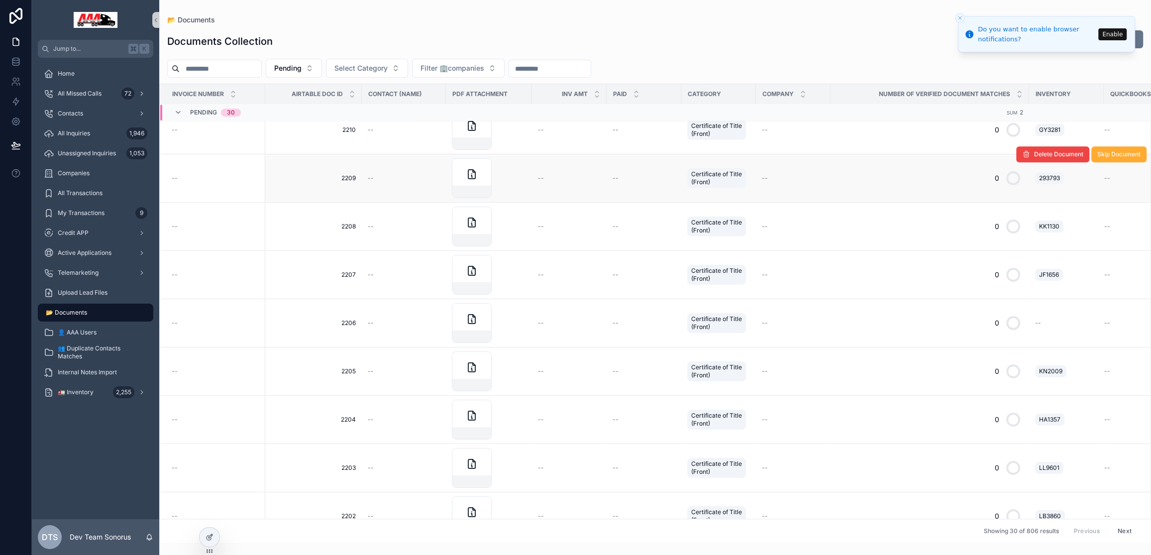
click at [511, 184] on div "scrollable content" at bounding box center [489, 178] width 74 height 40
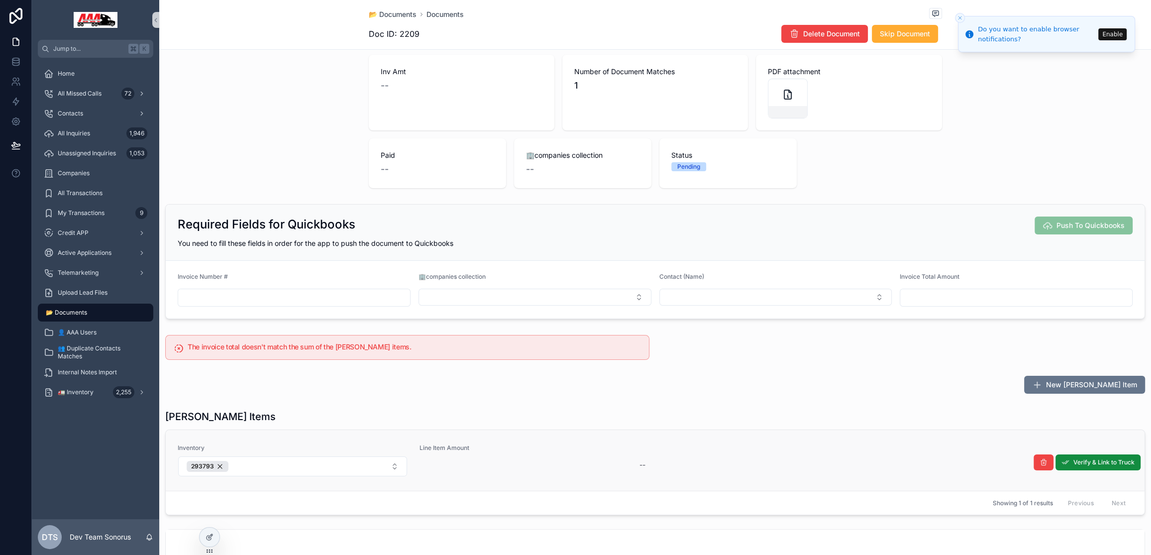
scroll to position [17, 0]
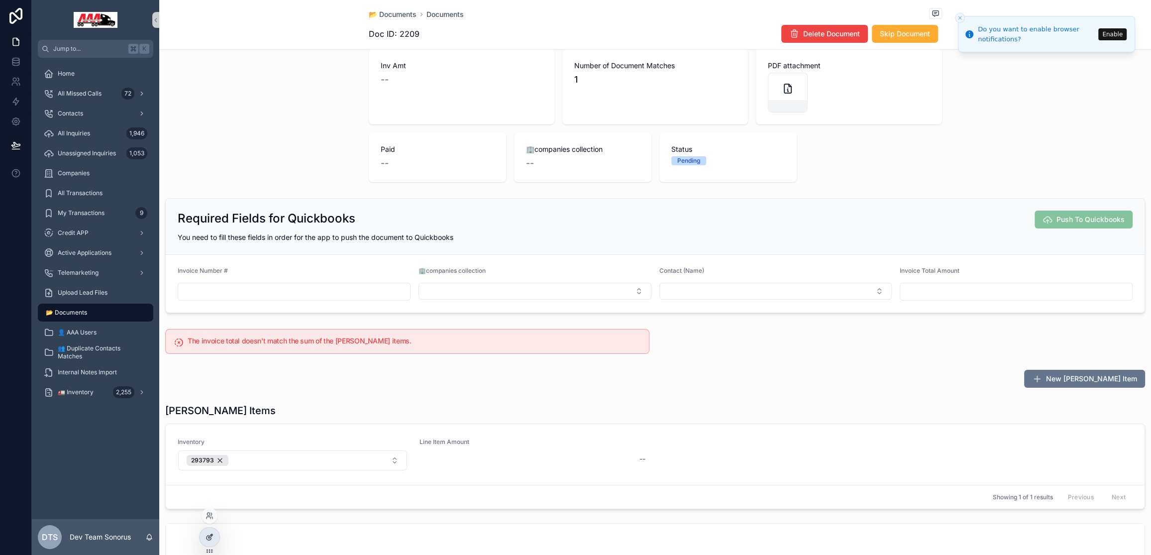
click at [213, 537] on div at bounding box center [210, 537] width 20 height 19
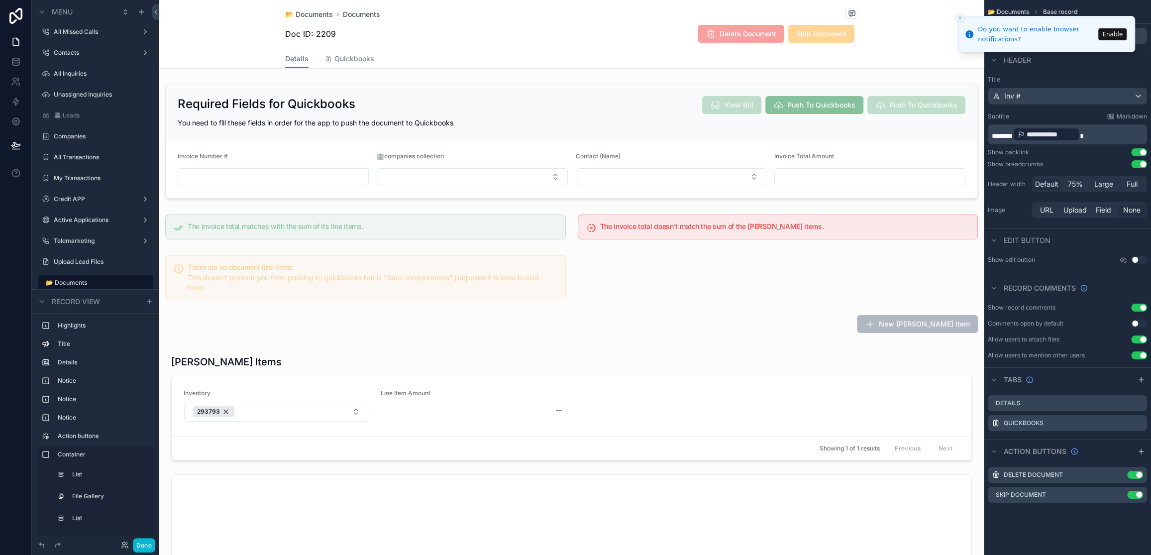
scroll to position [222, 0]
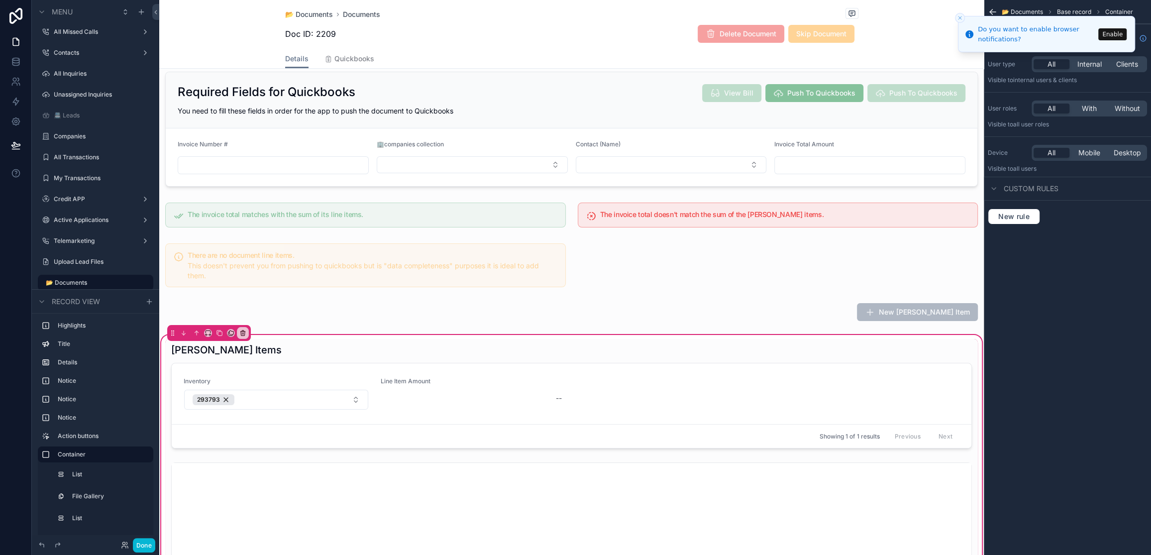
click at [347, 351] on div "scrollable content" at bounding box center [571, 395] width 813 height 113
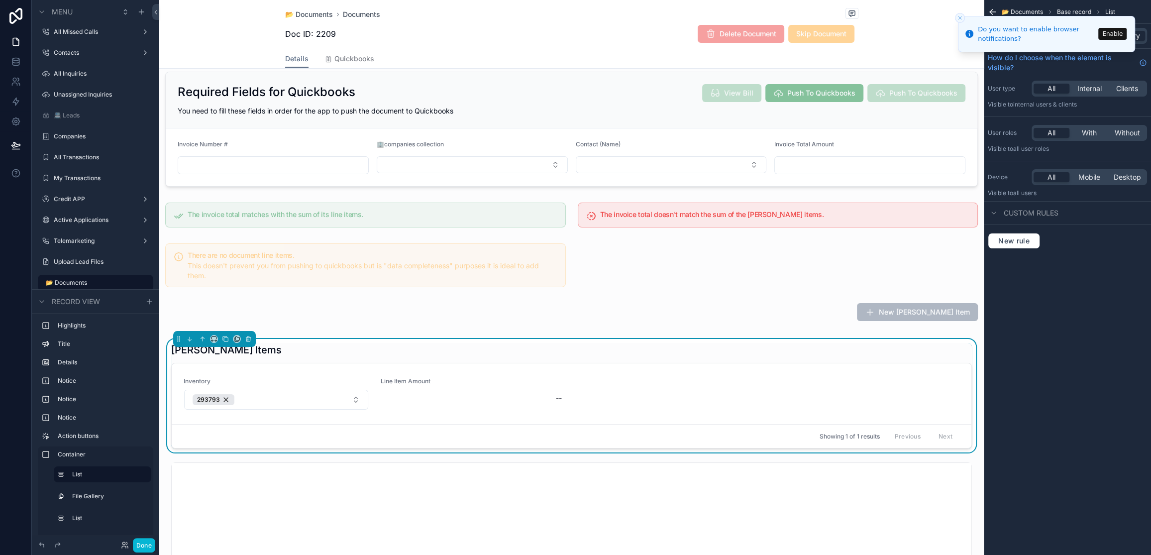
click at [959, 17] on icon "Close toast" at bounding box center [960, 18] width 6 height 6
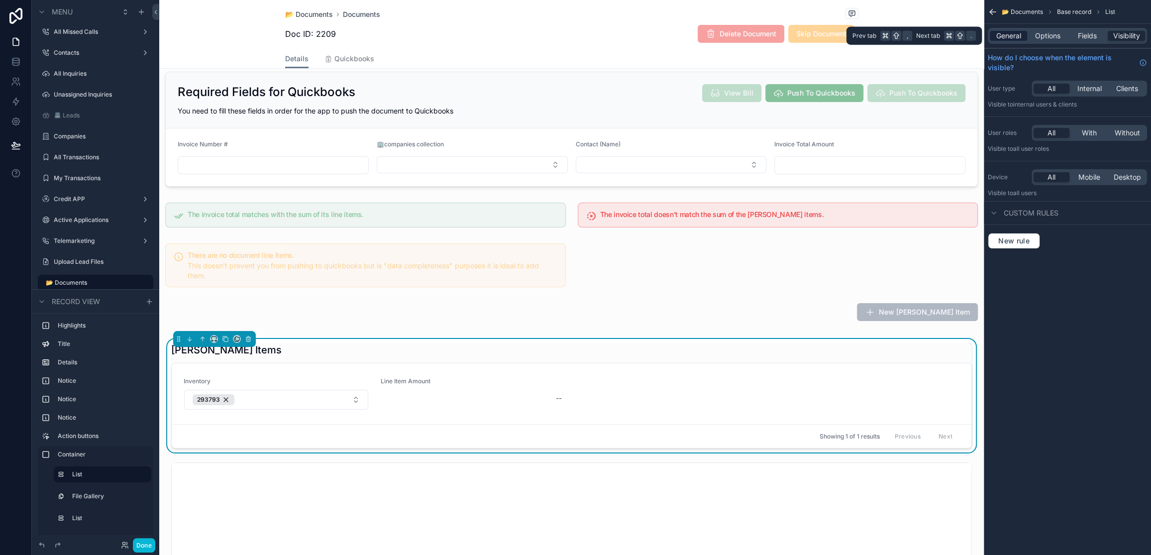
click at [1012, 37] on span "General" at bounding box center [1008, 36] width 25 height 10
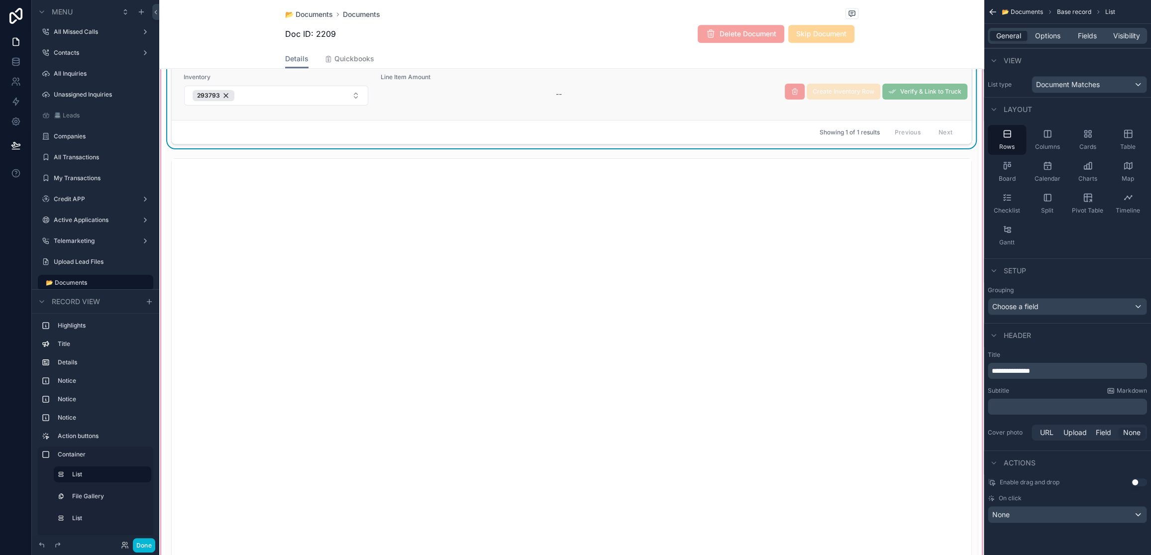
scroll to position [386, 0]
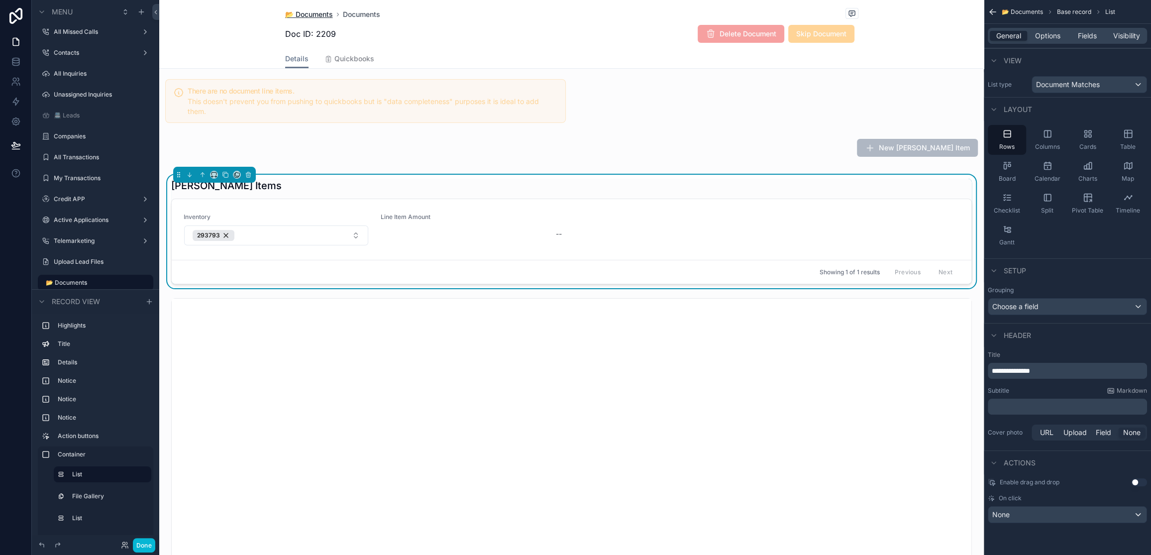
click at [313, 13] on span "📂 Documents" at bounding box center [309, 14] width 48 height 10
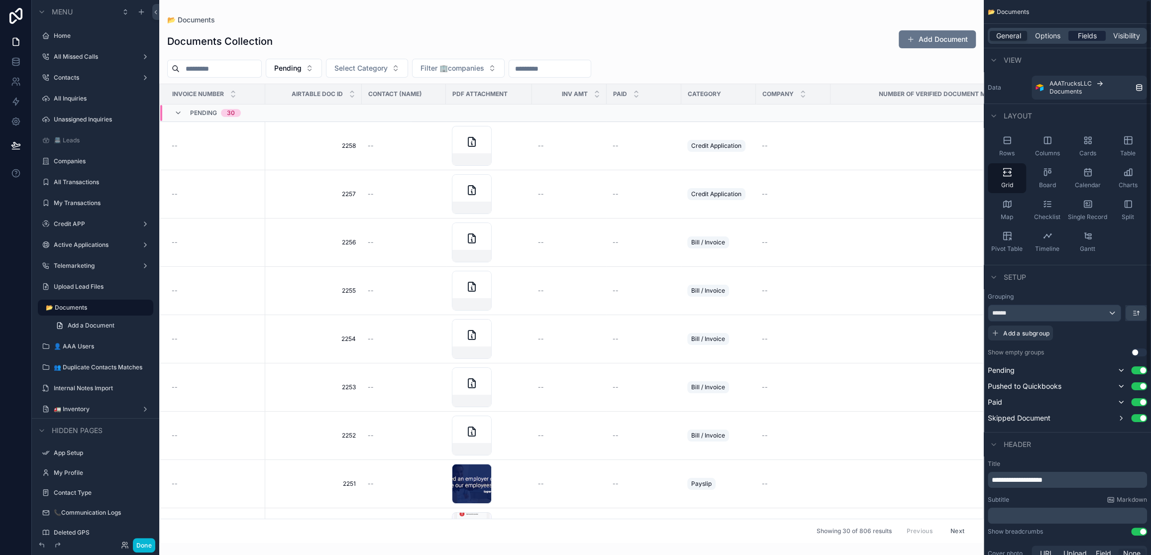
click at [1086, 37] on span "Fields" at bounding box center [1087, 36] width 19 height 10
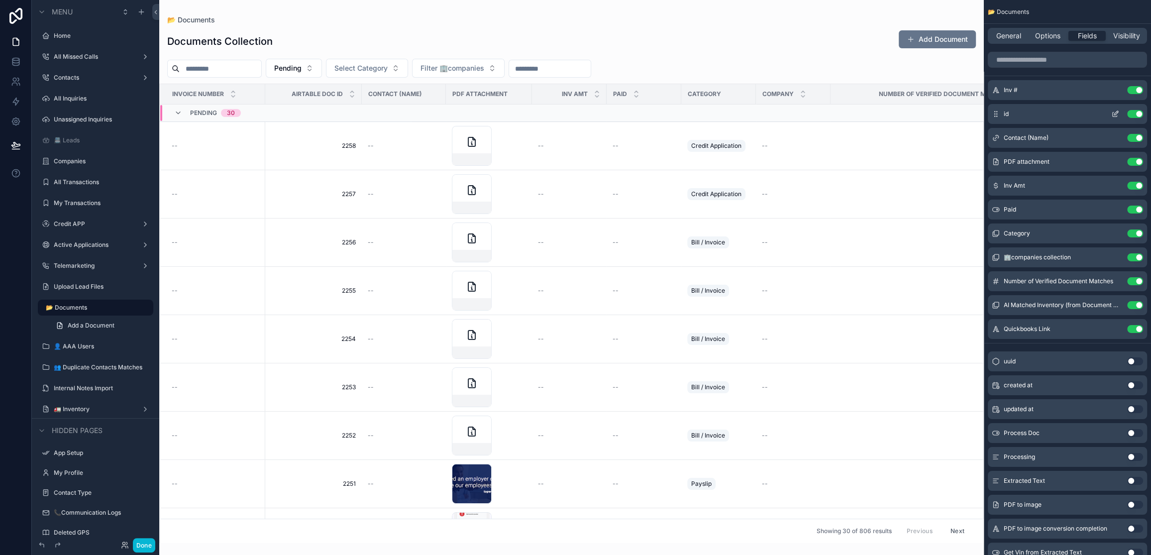
click at [1118, 114] on icon "scrollable content" at bounding box center [1115, 114] width 8 height 8
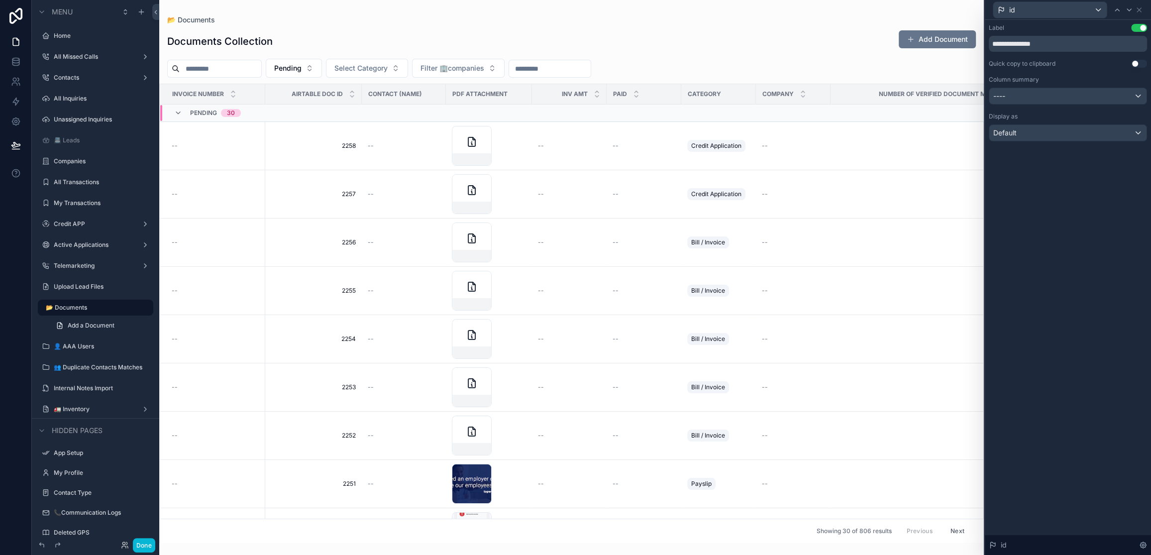
click at [1144, 12] on div "id" at bounding box center [1068, 9] width 158 height 19
click at [1142, 11] on icon at bounding box center [1139, 10] width 8 height 8
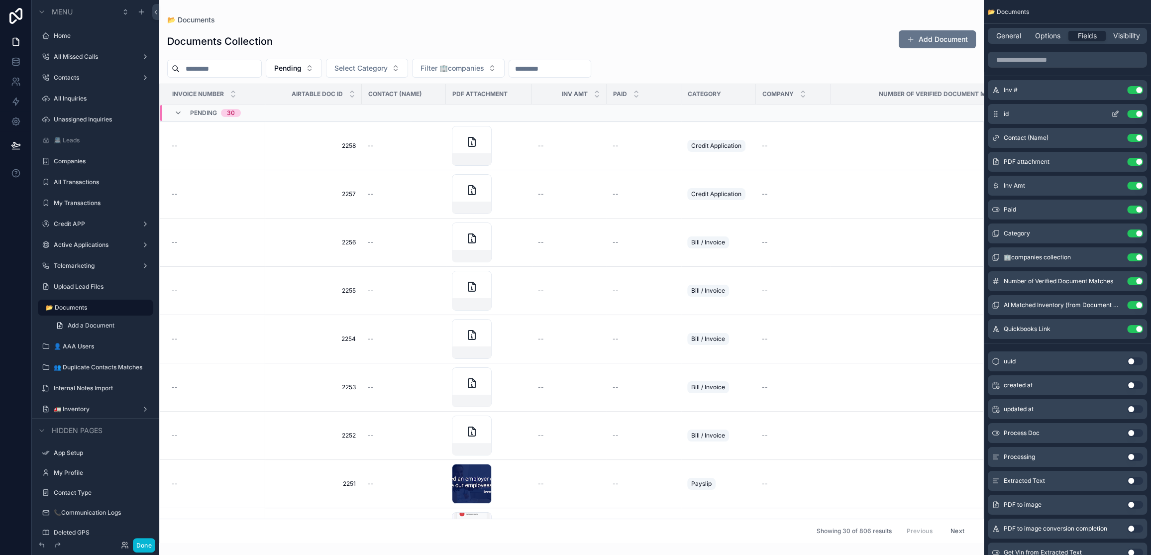
click at [1110, 114] on button "scrollable content" at bounding box center [1115, 114] width 16 height 8
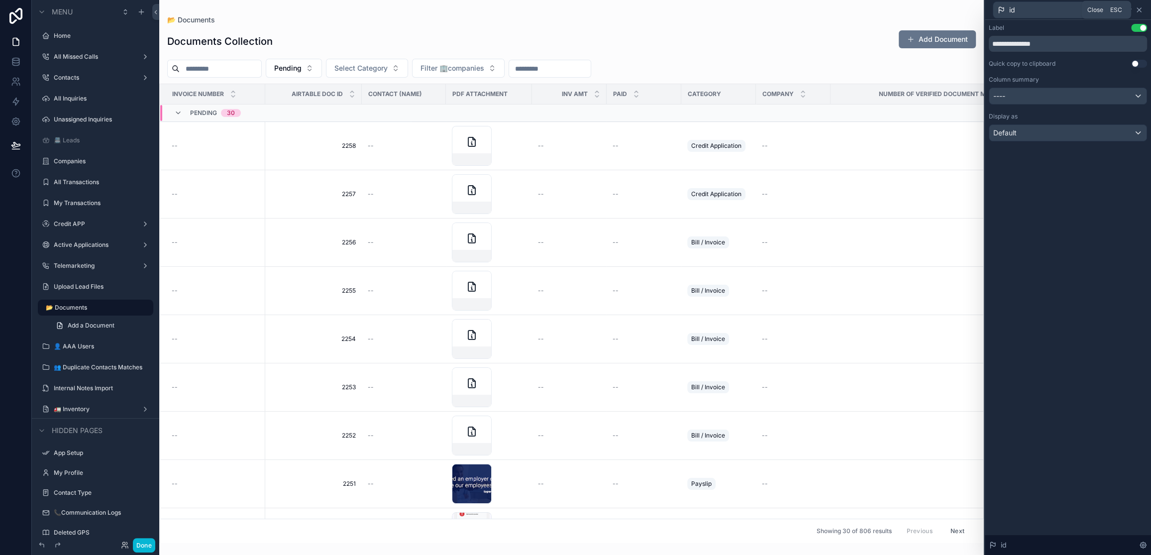
click at [1140, 10] on icon at bounding box center [1139, 10] width 8 height 8
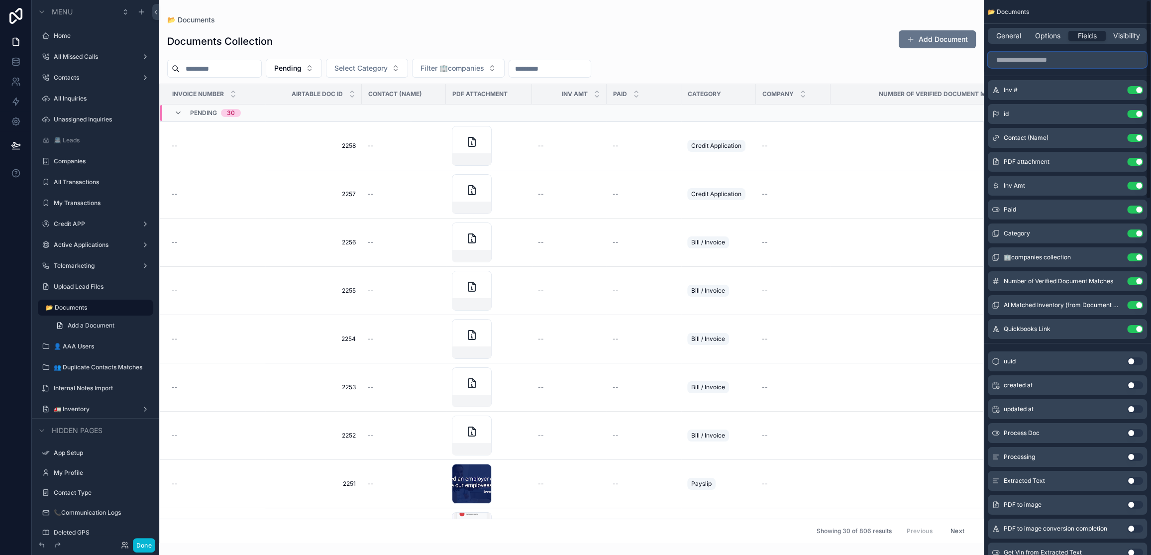
click at [1051, 62] on input "scrollable content" at bounding box center [1067, 60] width 159 height 16
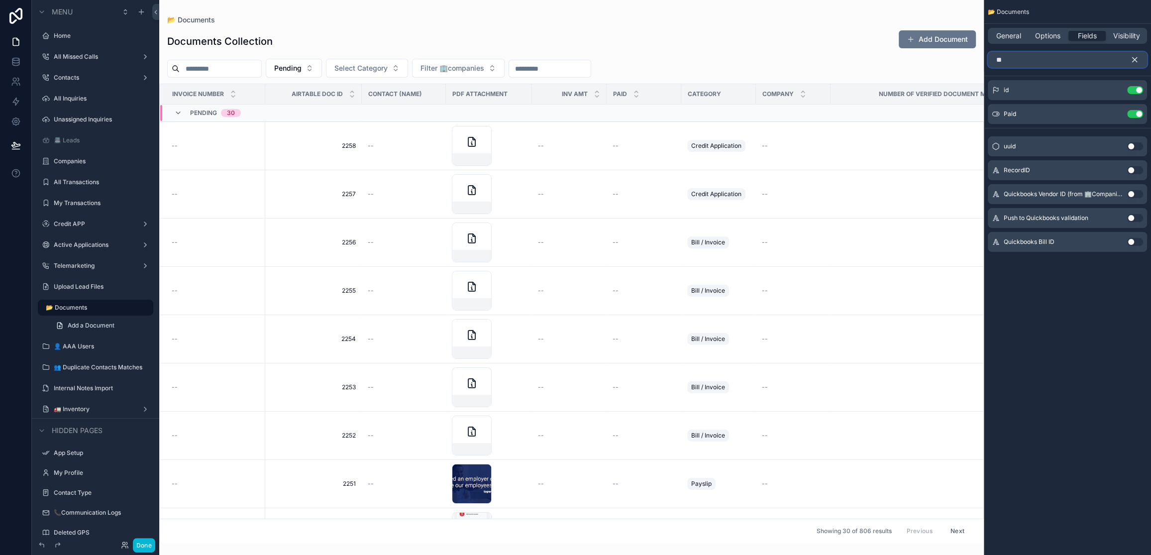
type input "**"
click at [1135, 59] on icon "scrollable content" at bounding box center [1135, 60] width 4 height 4
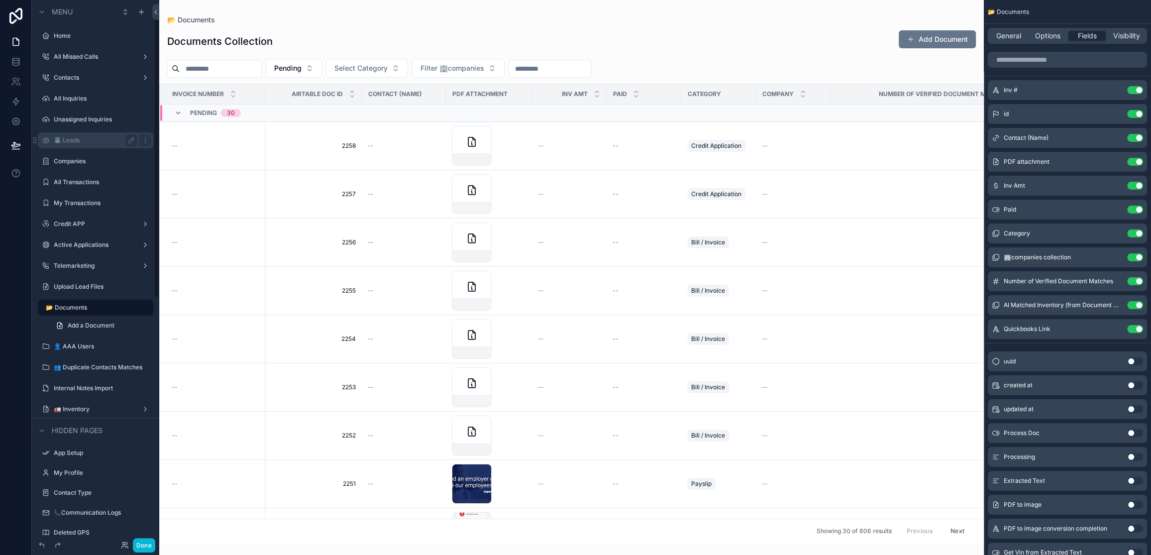
scroll to position [25, 0]
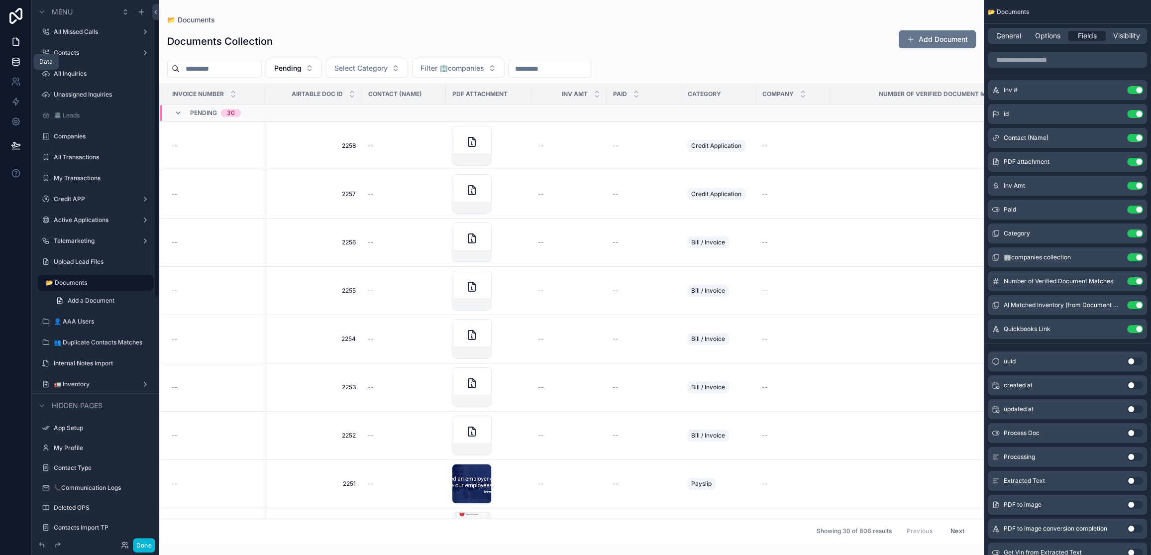
click at [20, 63] on icon at bounding box center [16, 62] width 10 height 10
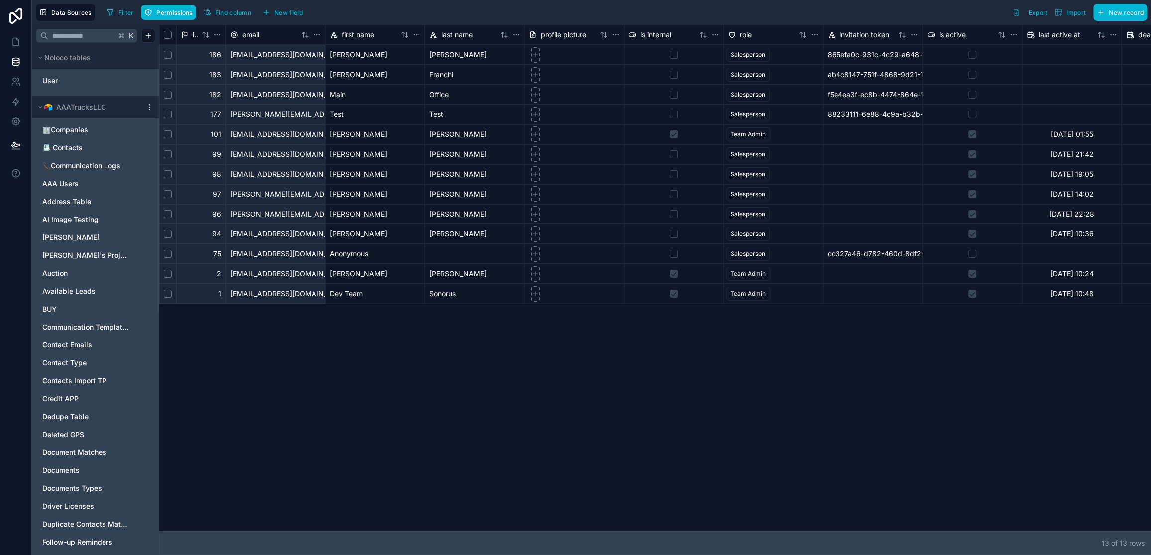
click at [152, 111] on div "AAATrucksLLC" at bounding box center [95, 107] width 127 height 22
click at [150, 109] on icon at bounding box center [149, 107] width 8 height 8
click at [199, 158] on span "Queue schema sync" at bounding box center [200, 161] width 72 height 8
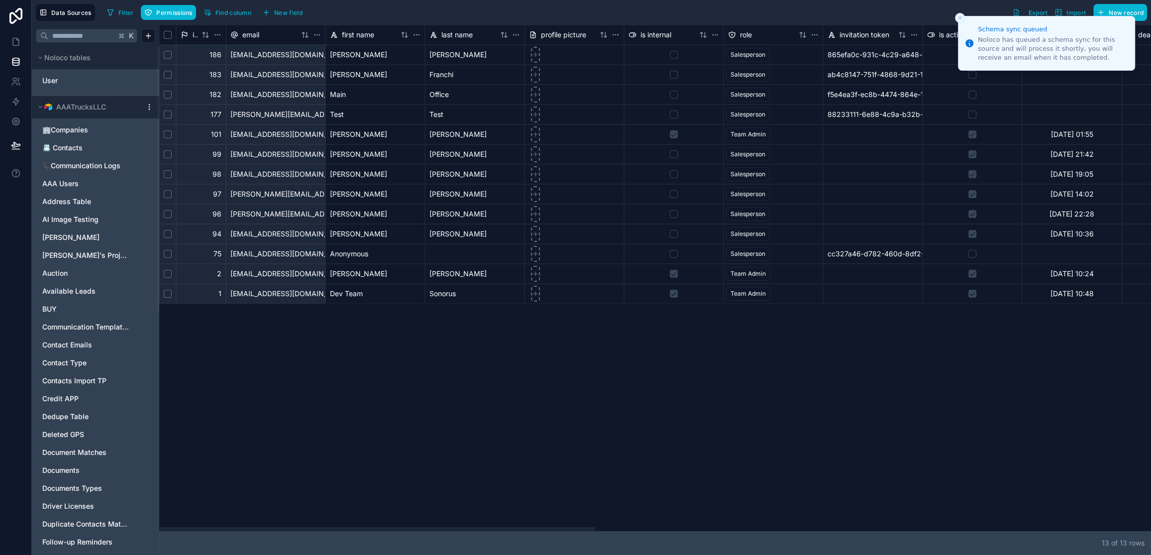
click at [150, 110] on icon at bounding box center [149, 107] width 8 height 8
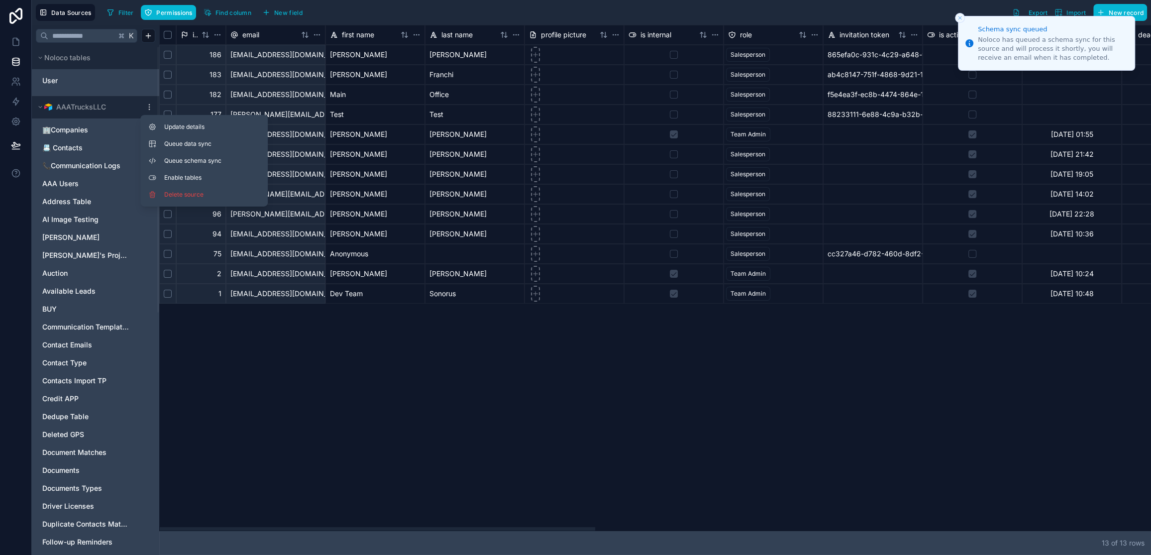
click at [220, 402] on div "id email first name last name profile picture is internal role invitation token…" at bounding box center [655, 278] width 992 height 506
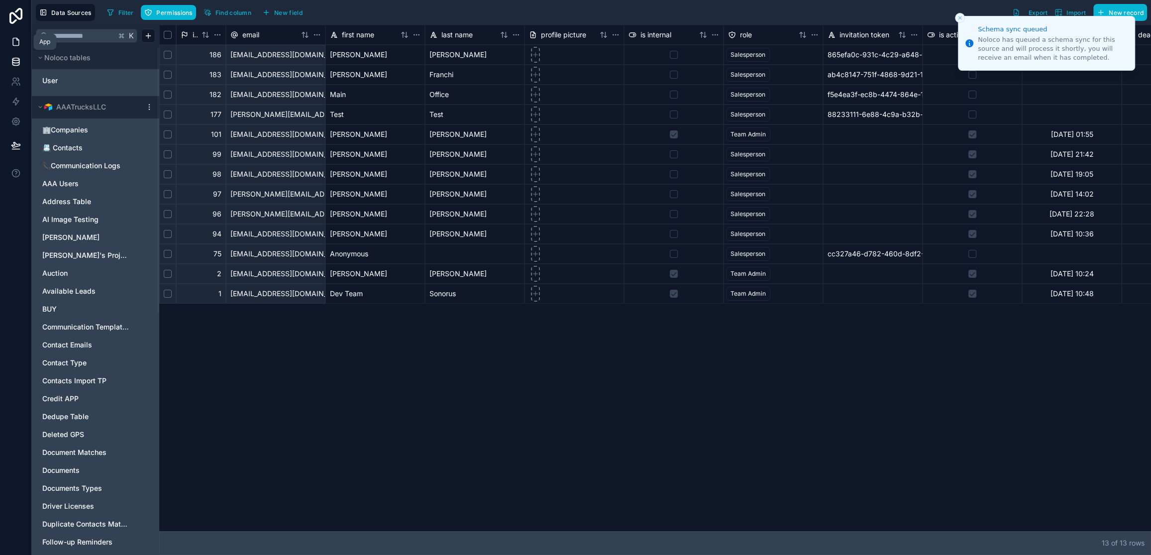
click at [13, 45] on icon at bounding box center [16, 41] width 6 height 7
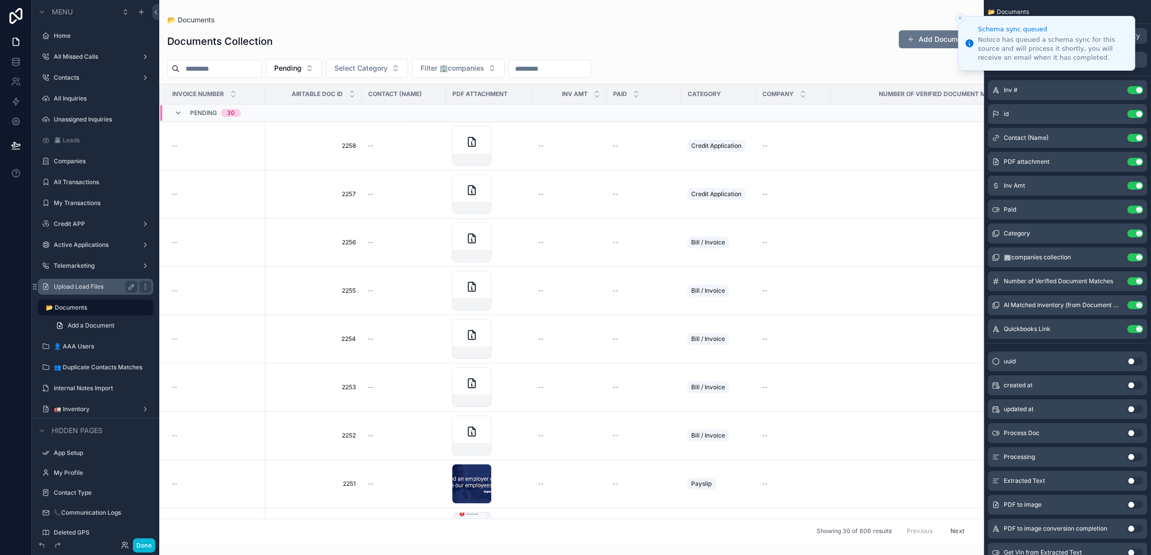
scroll to position [25, 0]
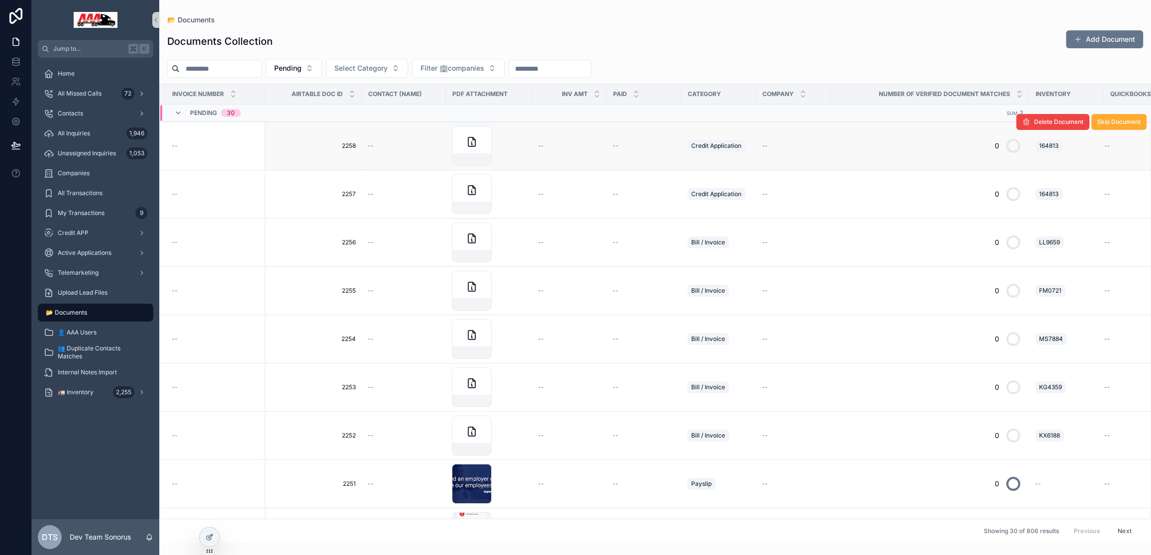
click at [387, 140] on td "--" at bounding box center [404, 146] width 84 height 48
click at [108, 151] on span "Unassigned Inquiries" at bounding box center [87, 153] width 58 height 8
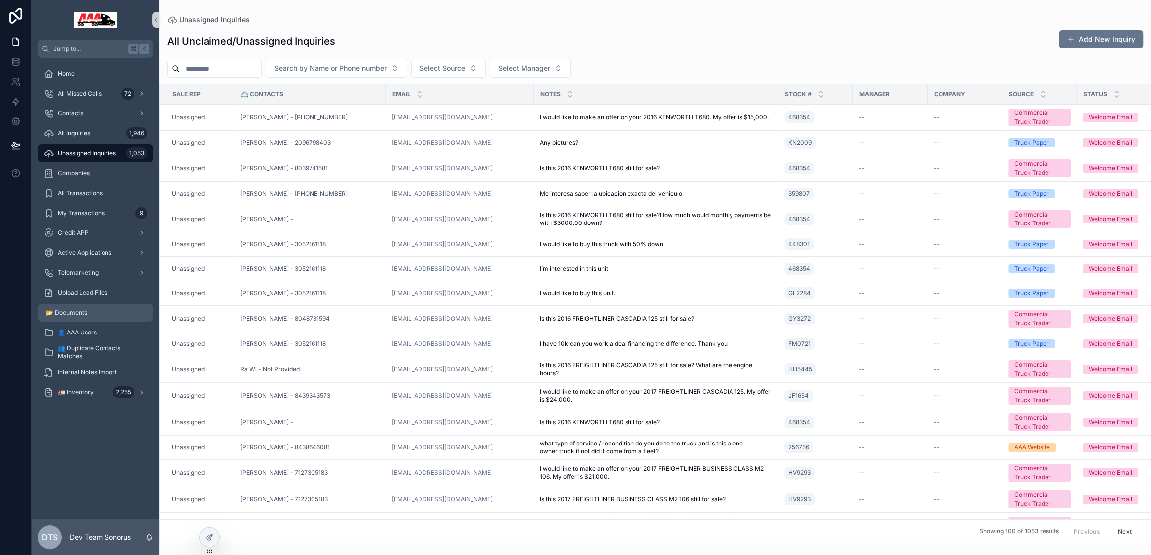
click at [94, 314] on div "📂 Documents" at bounding box center [96, 313] width 104 height 16
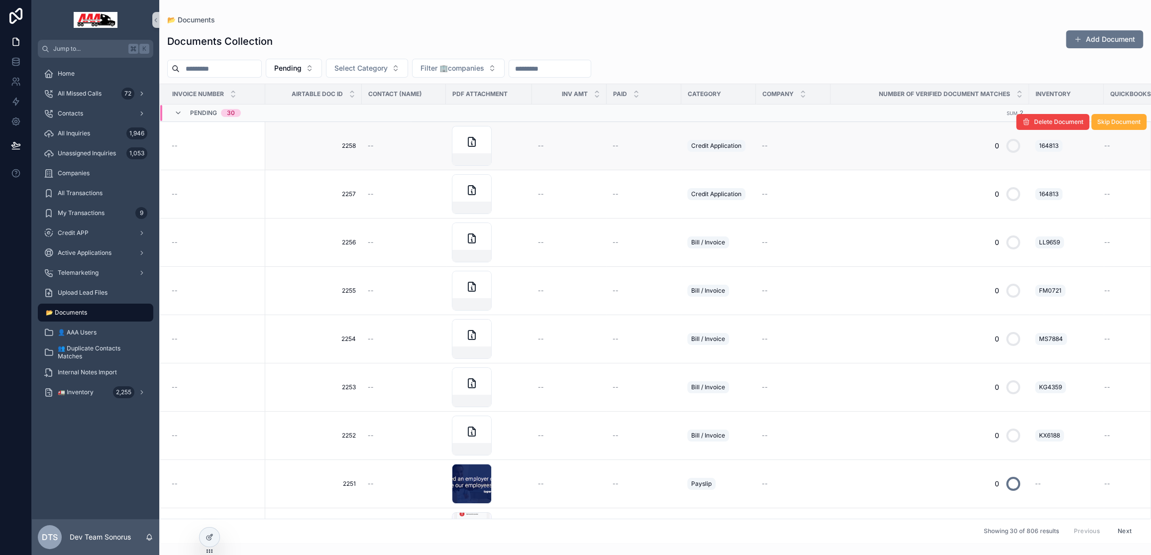
click at [587, 146] on div "--" at bounding box center [569, 146] width 63 height 8
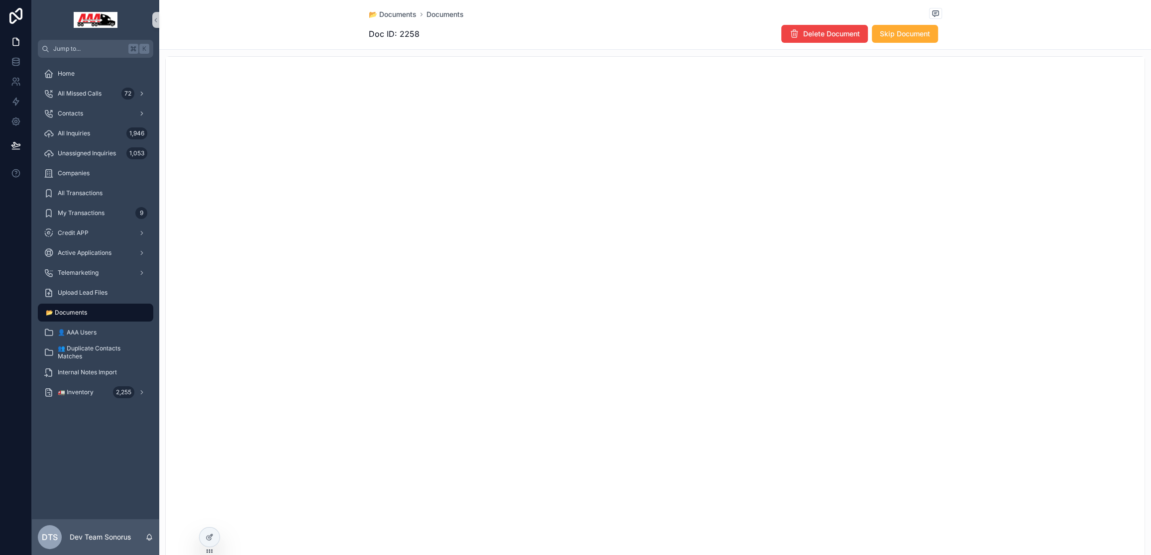
scroll to position [215, 0]
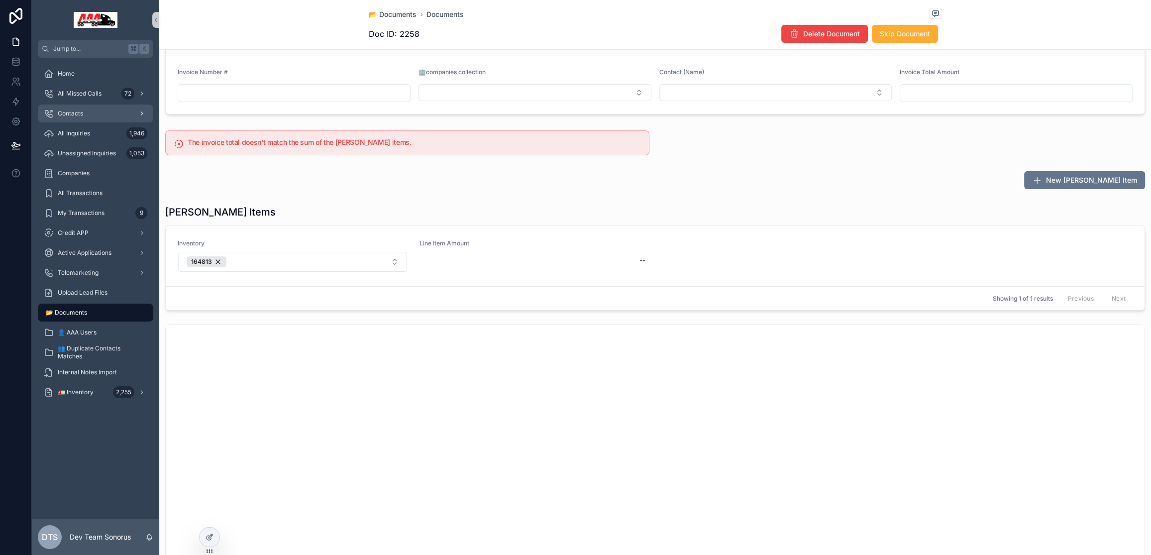
click at [70, 111] on span "Contacts" at bounding box center [70, 113] width 25 height 8
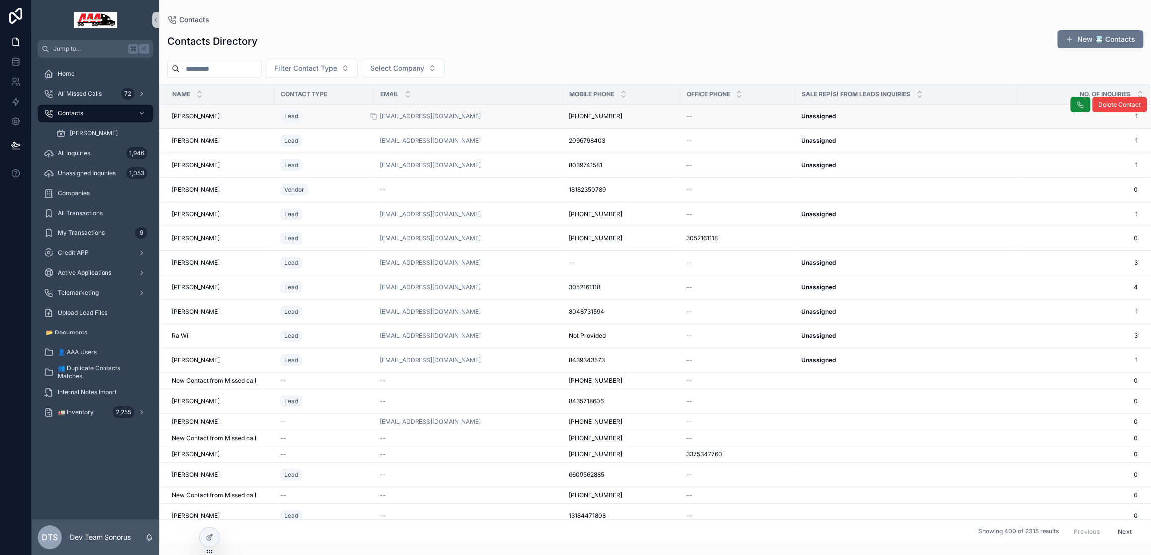
click at [511, 118] on div "[EMAIL_ADDRESS][DOMAIN_NAME]" at bounding box center [468, 116] width 177 height 8
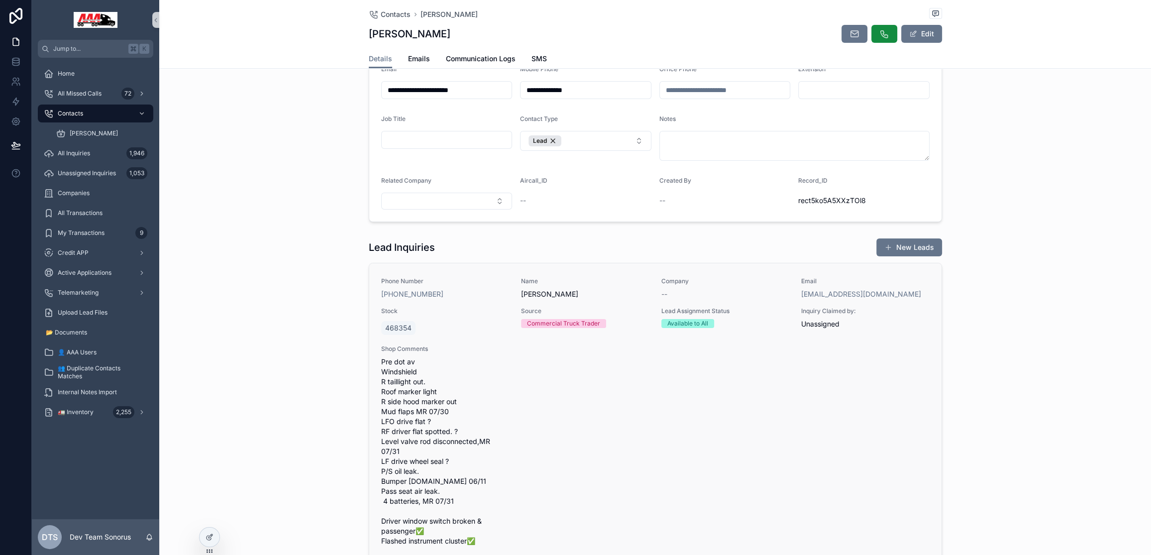
scroll to position [356, 0]
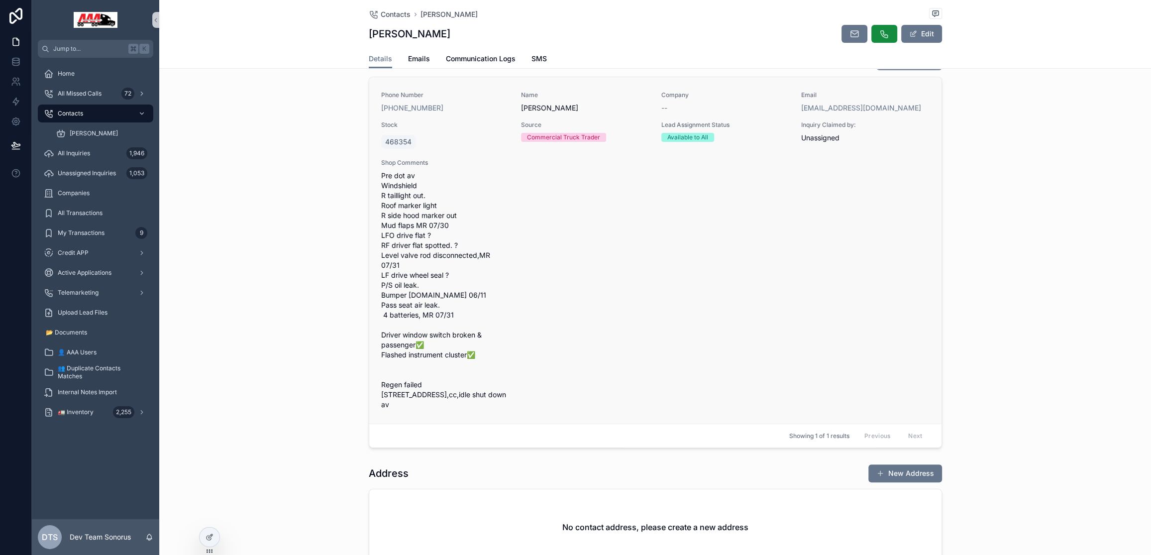
click at [657, 286] on div "Phone Number [PHONE_NUMBER] Name [PERSON_NAME] Company -- Email [EMAIL_ADDRESS]…" at bounding box center [655, 250] width 548 height 319
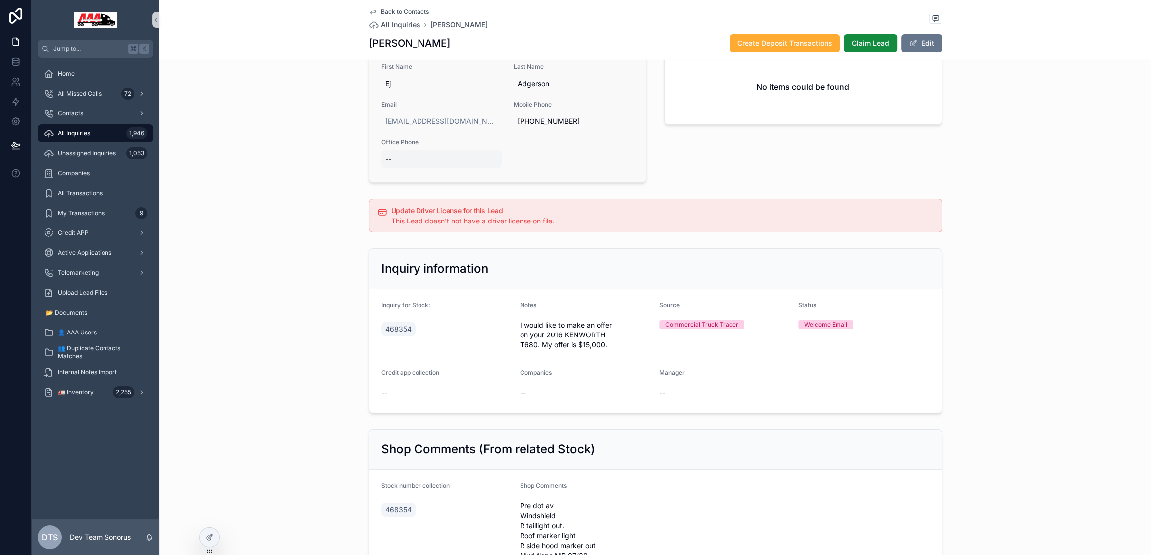
scroll to position [433, 0]
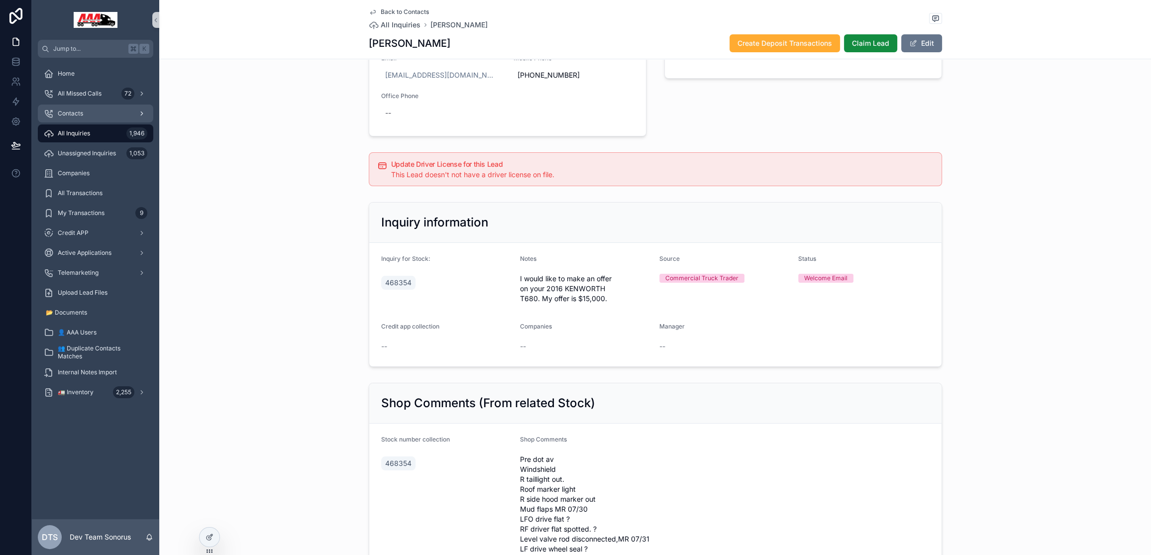
click at [75, 106] on div "Contacts" at bounding box center [96, 114] width 104 height 16
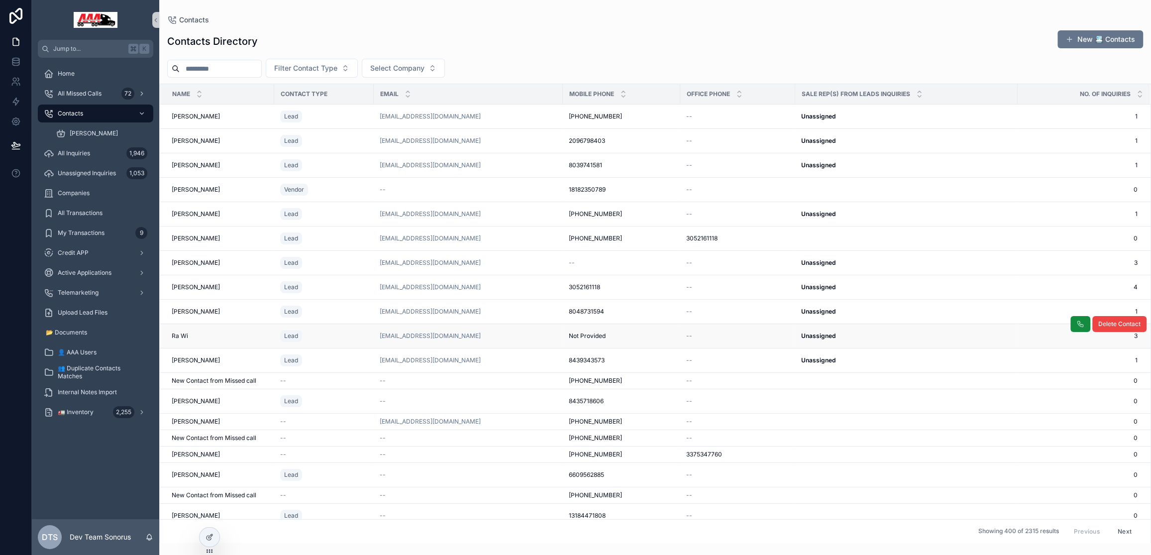
click at [932, 325] on td "Unassigned Unassigned" at bounding box center [906, 336] width 222 height 24
click at [928, 329] on td "Unassigned Unassigned" at bounding box center [906, 336] width 222 height 24
click at [924, 334] on div "Unassigned Unassigned" at bounding box center [906, 336] width 211 height 8
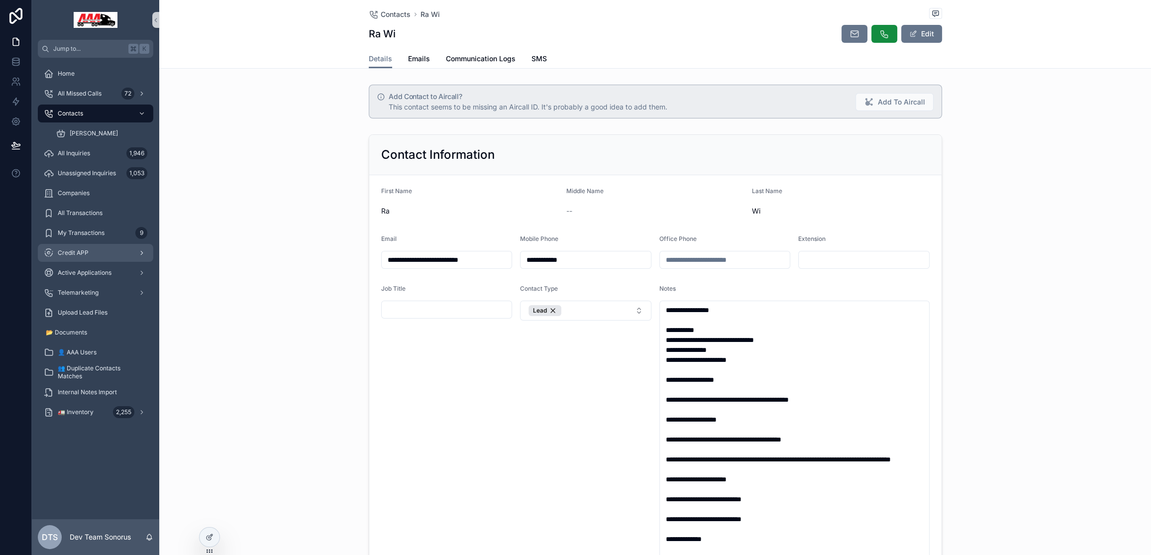
click at [79, 250] on span "Credit APP" at bounding box center [73, 253] width 31 height 8
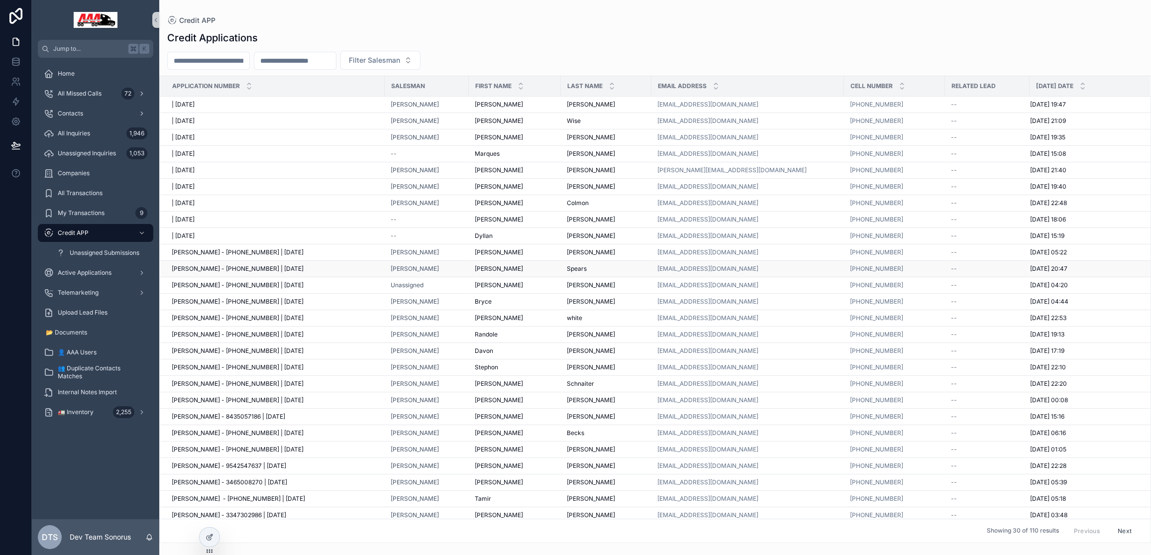
click at [270, 274] on td "[PERSON_NAME] - [PHONE_NUMBER] | [DATE] [PERSON_NAME] - [PHONE_NUMBER] | [DATE]" at bounding box center [272, 268] width 225 height 16
click at [336, 273] on td "[PERSON_NAME] - [PHONE_NUMBER] | [DATE] [PERSON_NAME] - [PHONE_NUMBER] | [DATE]" at bounding box center [272, 268] width 225 height 16
click at [342, 268] on div "[PERSON_NAME] - [PHONE_NUMBER] | [DATE] [PERSON_NAME] - [PHONE_NUMBER] | [DATE]" at bounding box center [275, 269] width 207 height 8
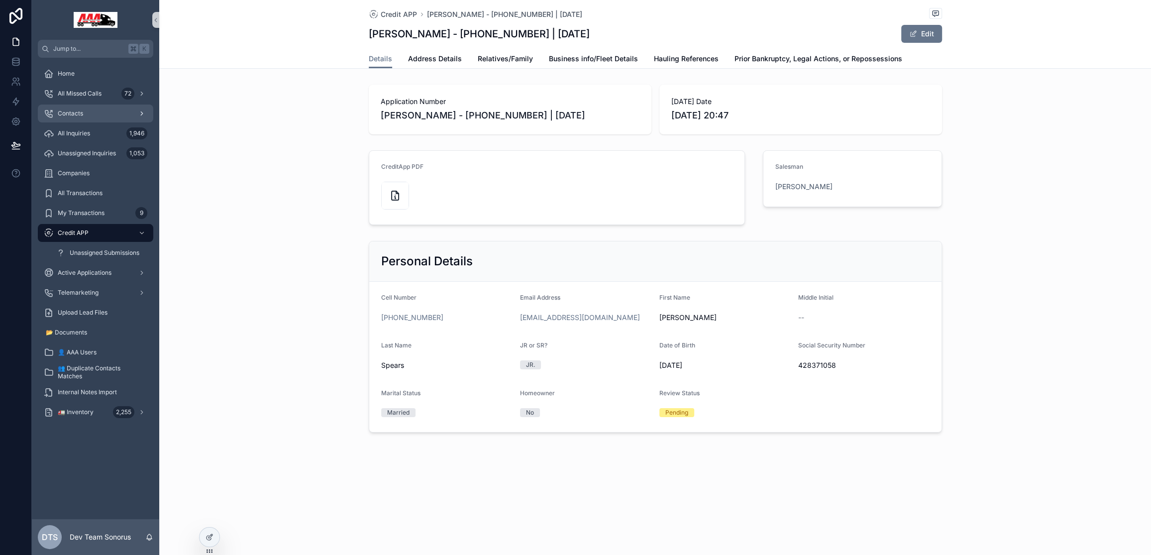
click at [98, 107] on div "Contacts" at bounding box center [96, 114] width 104 height 16
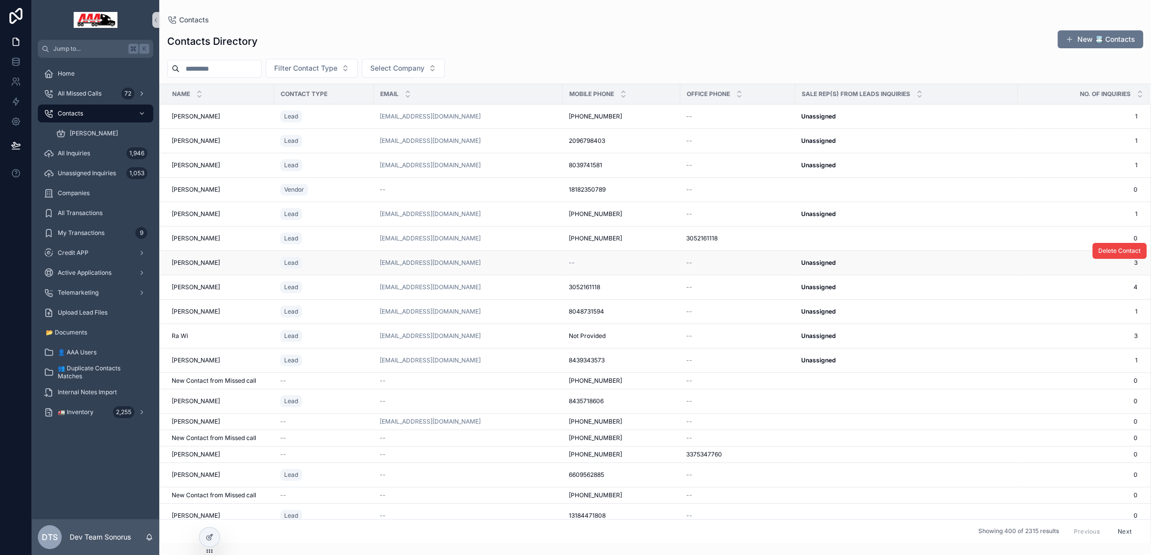
click at [518, 256] on td "[EMAIL_ADDRESS][DOMAIN_NAME]" at bounding box center [468, 263] width 189 height 24
click at [513, 263] on div "[EMAIL_ADDRESS][DOMAIN_NAME]" at bounding box center [468, 263] width 177 height 8
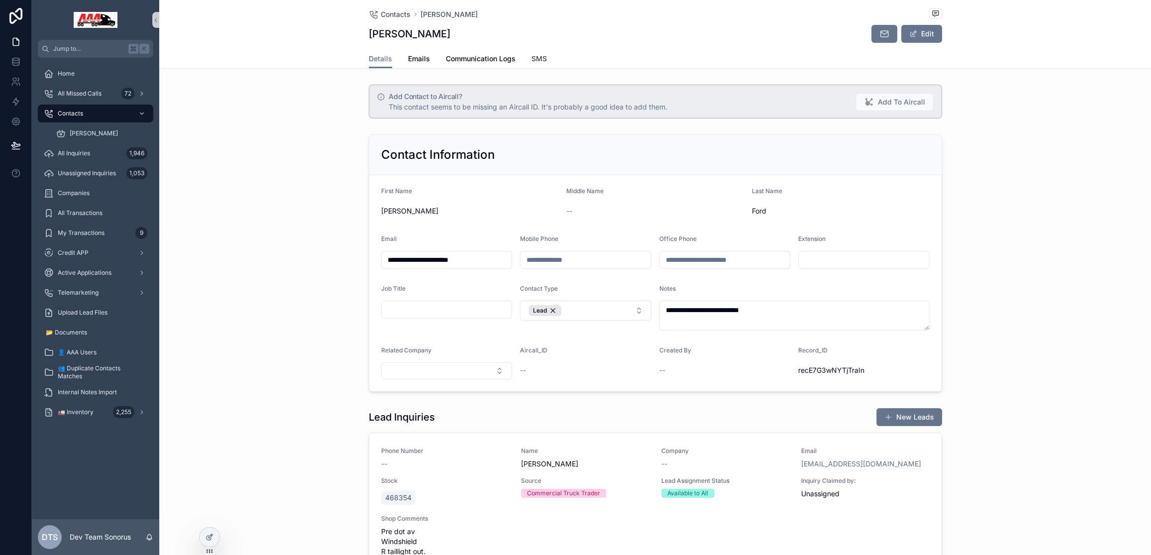
click at [532, 58] on span "SMS" at bounding box center [538, 59] width 15 height 10
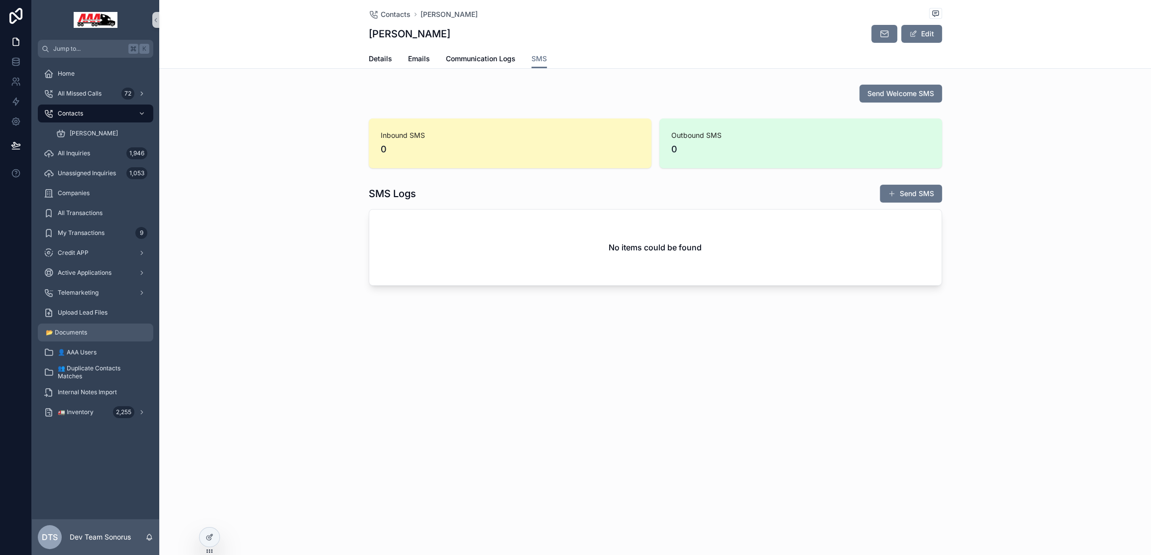
click at [83, 337] on div "📂 Documents" at bounding box center [96, 332] width 104 height 16
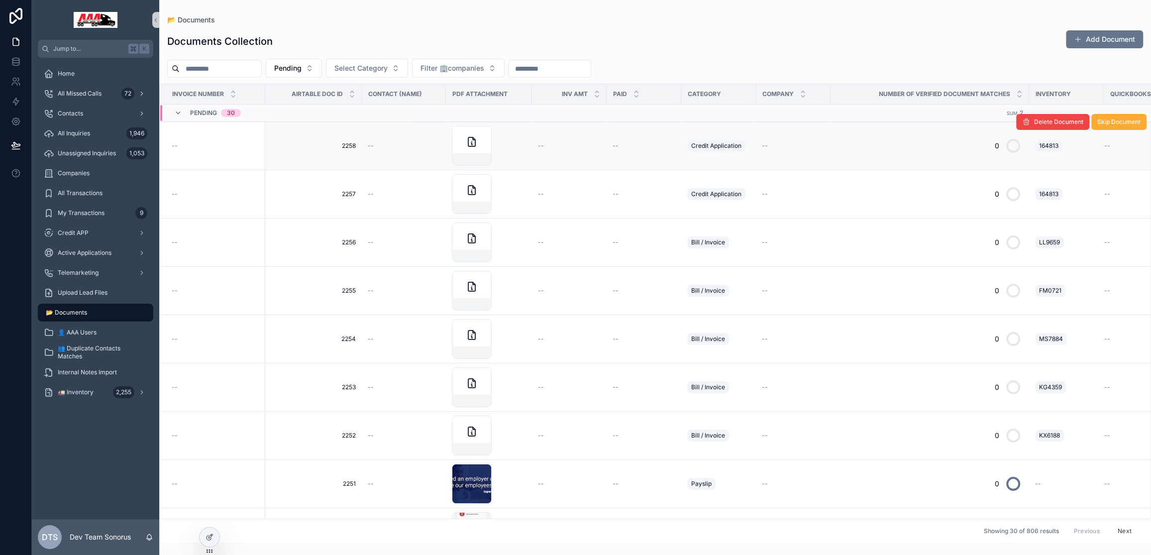
click at [313, 147] on span "2258" at bounding box center [313, 146] width 85 height 8
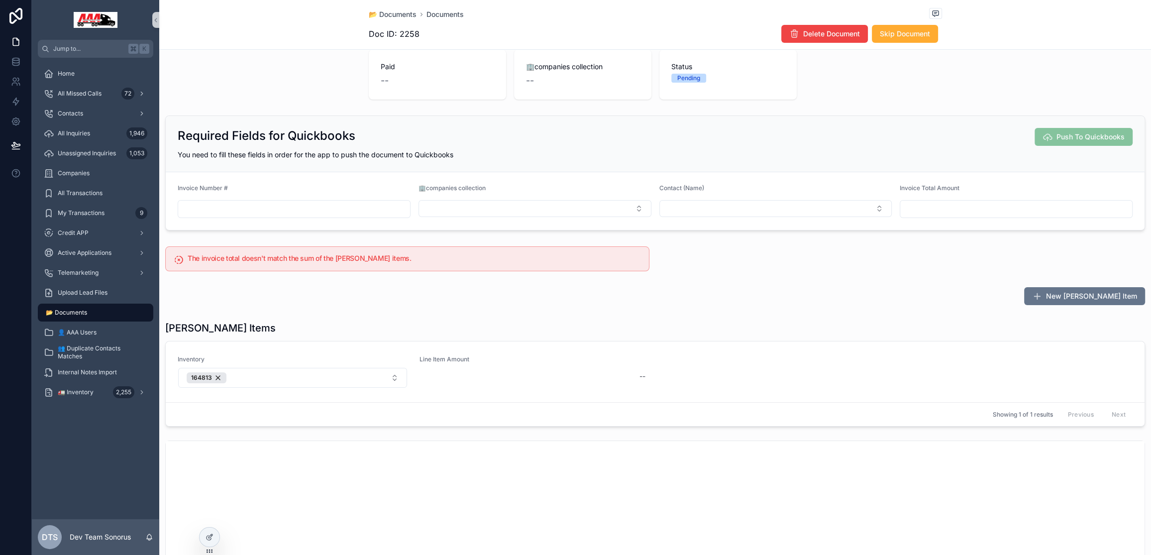
scroll to position [111, 0]
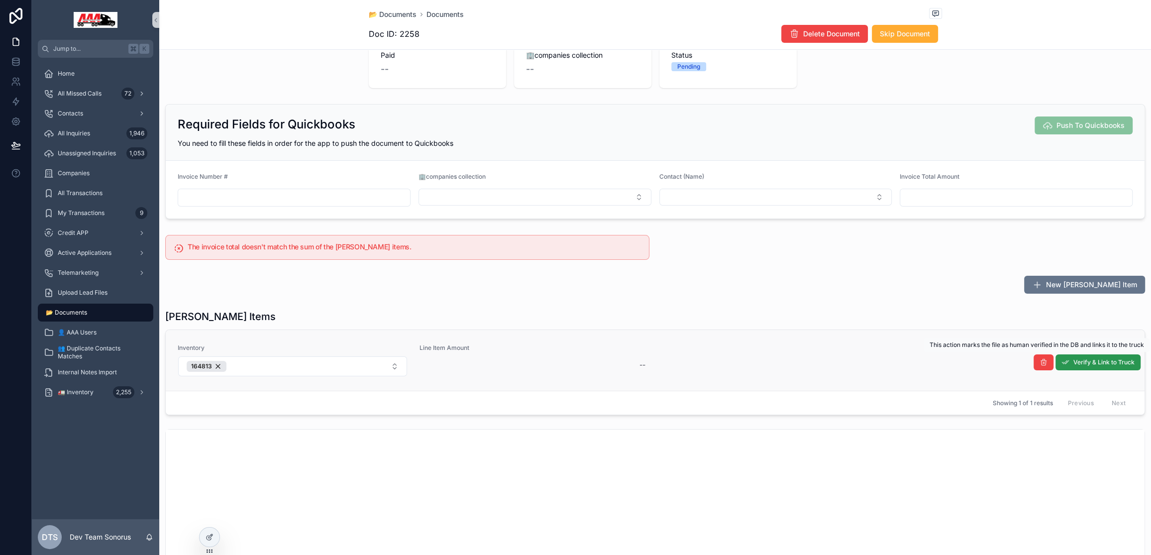
click at [1101, 364] on span "Verify & Link to Truck" at bounding box center [1103, 362] width 61 height 8
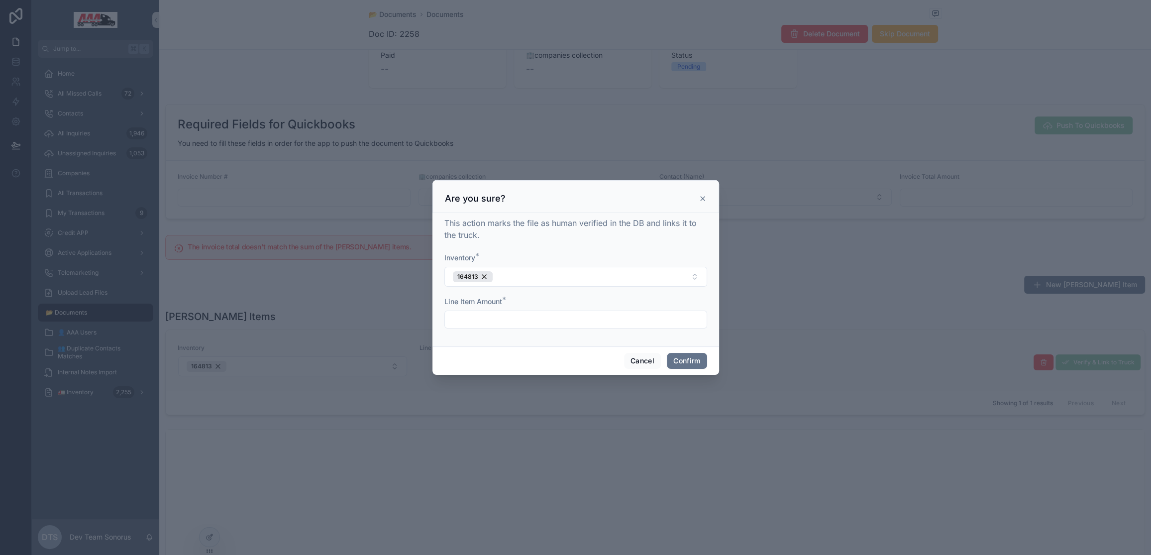
click at [705, 198] on icon at bounding box center [703, 199] width 8 height 8
